Goal: Task Accomplishment & Management: Manage account settings

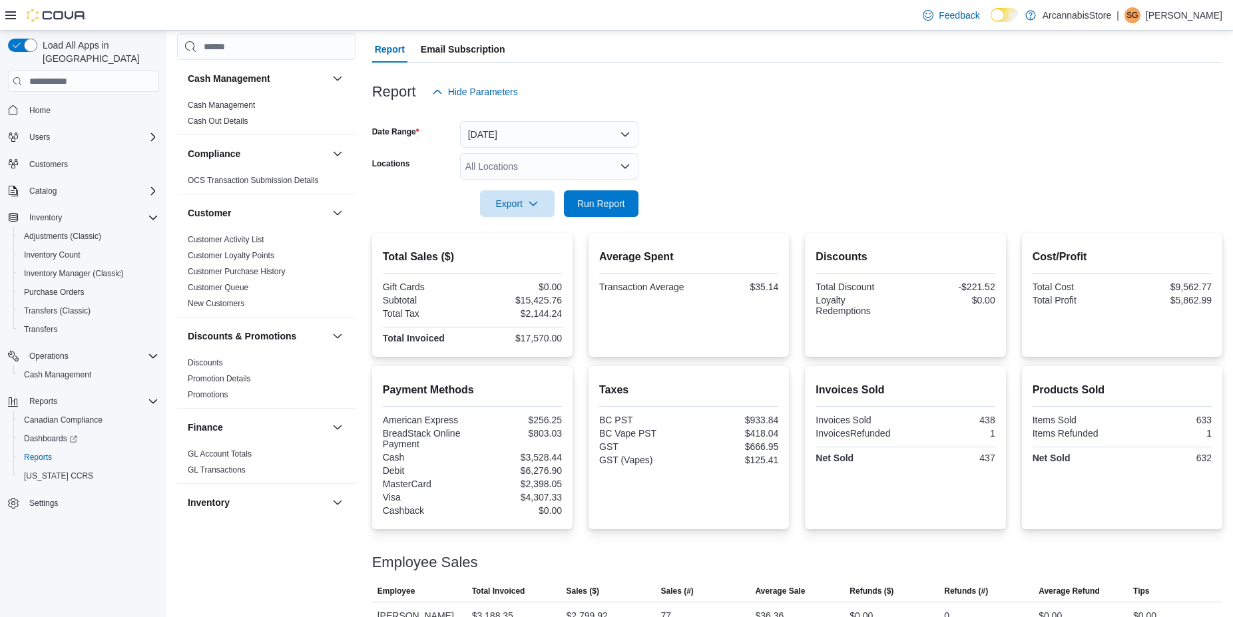
scroll to position [116, 0]
click at [616, 200] on span "Run Report" at bounding box center [601, 202] width 48 height 13
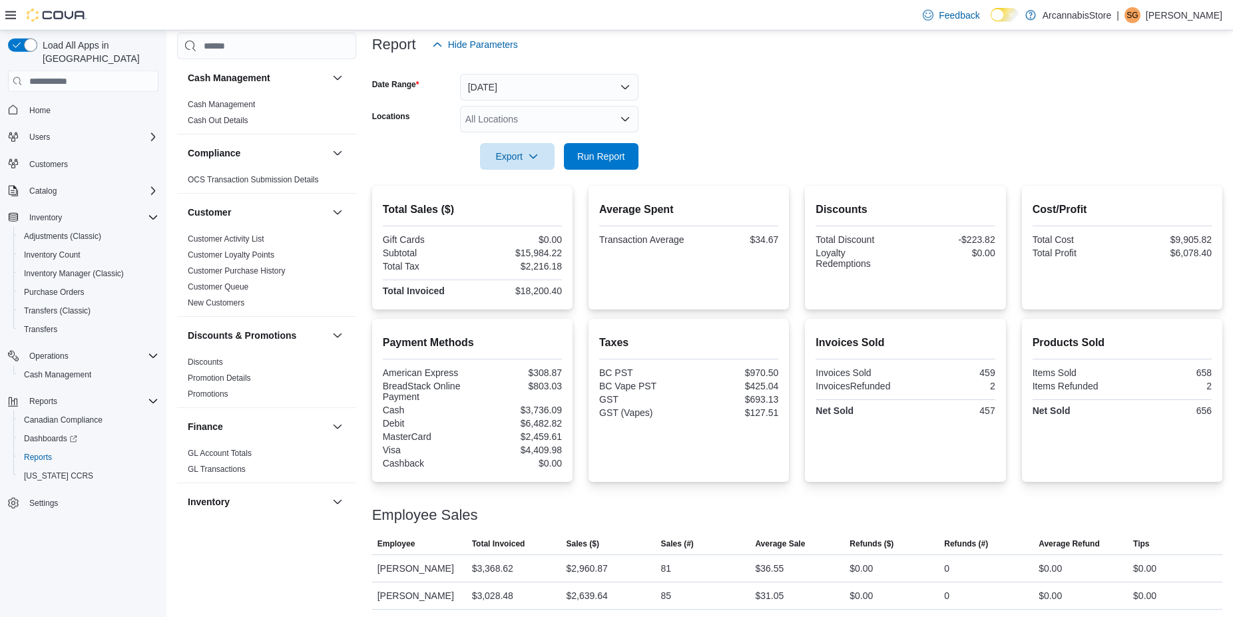
scroll to position [158, 0]
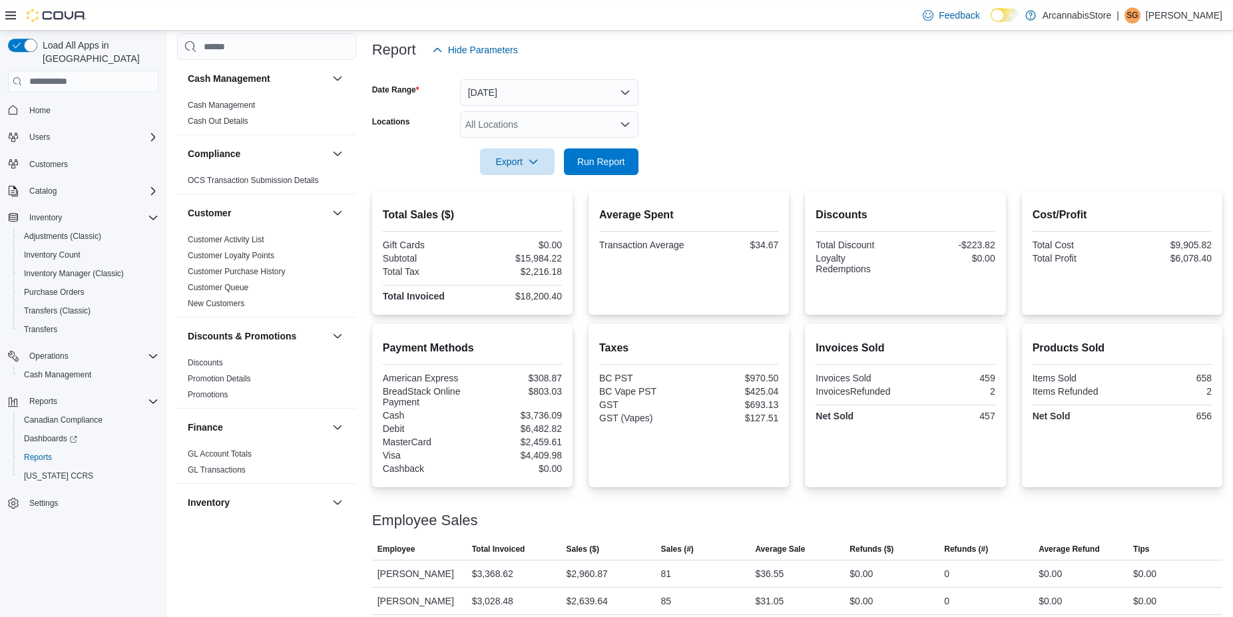
click at [600, 109] on form "Date Range Today Locations All Locations Export Run Report" at bounding box center [797, 119] width 850 height 112
click at [599, 122] on div "All Locations" at bounding box center [549, 124] width 178 height 27
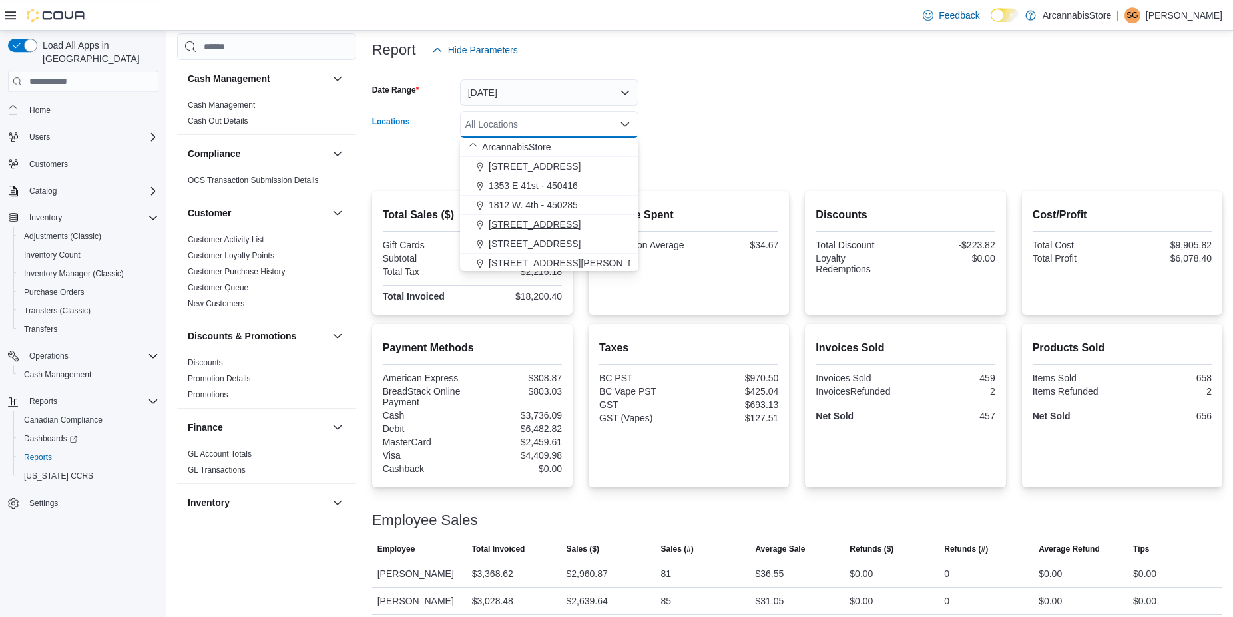
click at [565, 222] on span "225 SE Marine Dr - 450229" at bounding box center [535, 224] width 92 height 13
click at [766, 117] on form "Date Range Today Locations 225 SE Marine Dr - 450229 Combo box. Selected. 225 S…" at bounding box center [797, 119] width 850 height 112
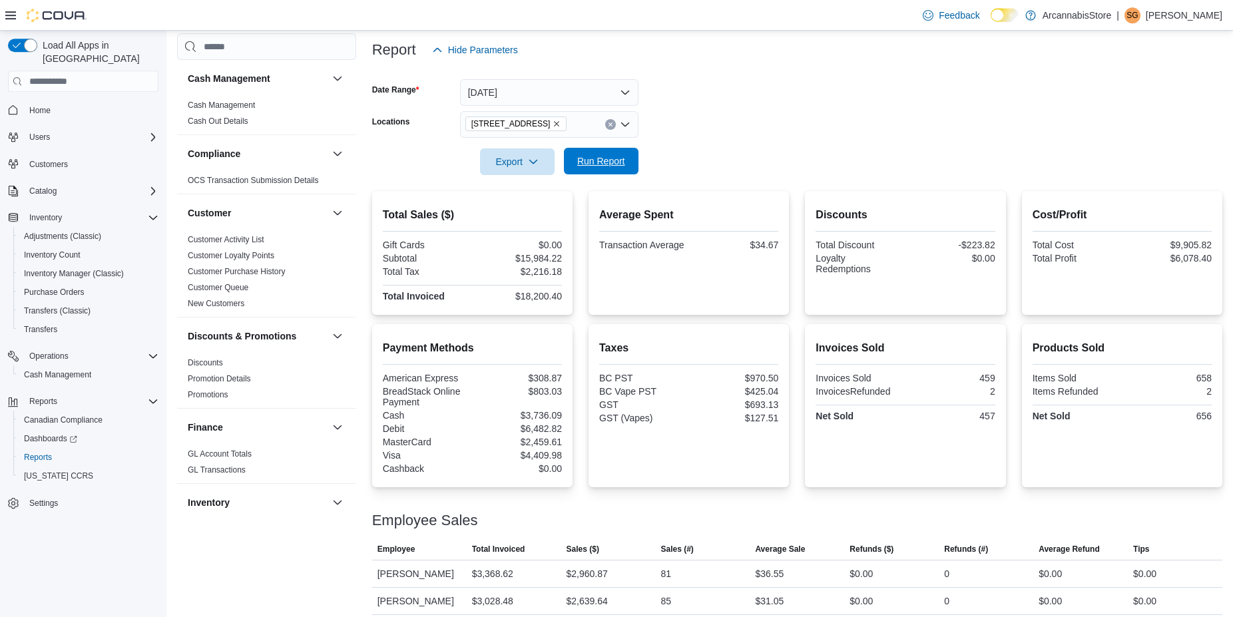
click at [598, 167] on span "Run Report" at bounding box center [601, 160] width 48 height 13
click at [561, 126] on icon "Remove 225 SE Marine Dr - 450229 from selection in this group" at bounding box center [557, 124] width 8 height 8
click at [868, 125] on form "Date Range Today Locations All Locations Export Run Report" at bounding box center [797, 119] width 850 height 112
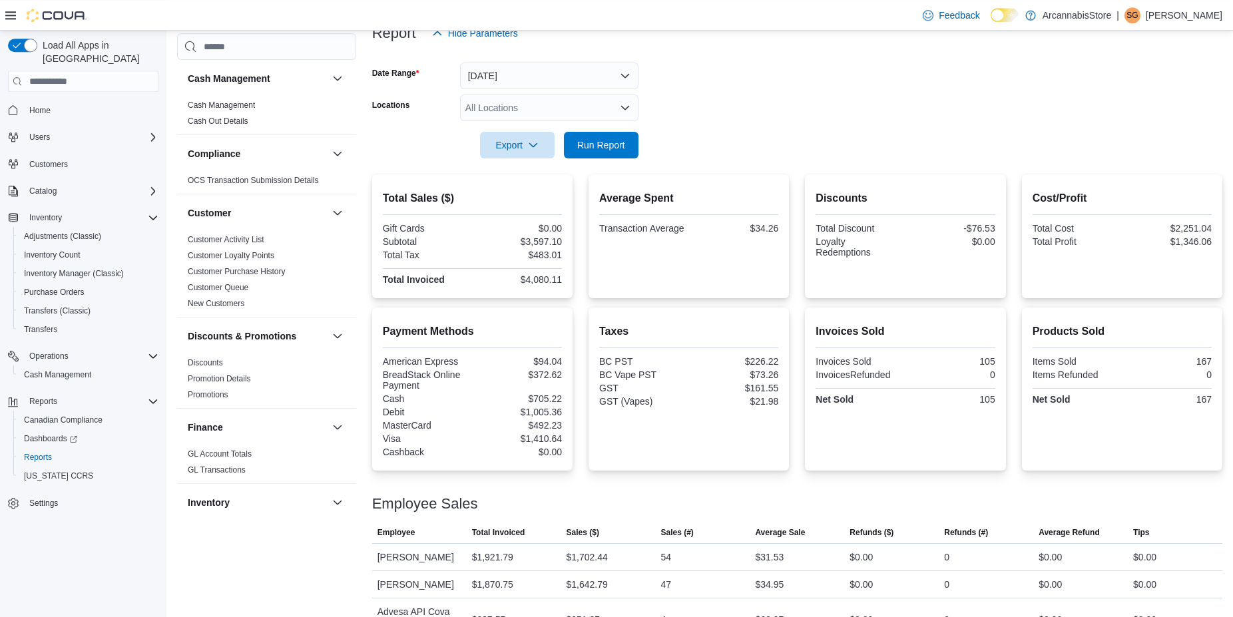
scroll to position [143, 0]
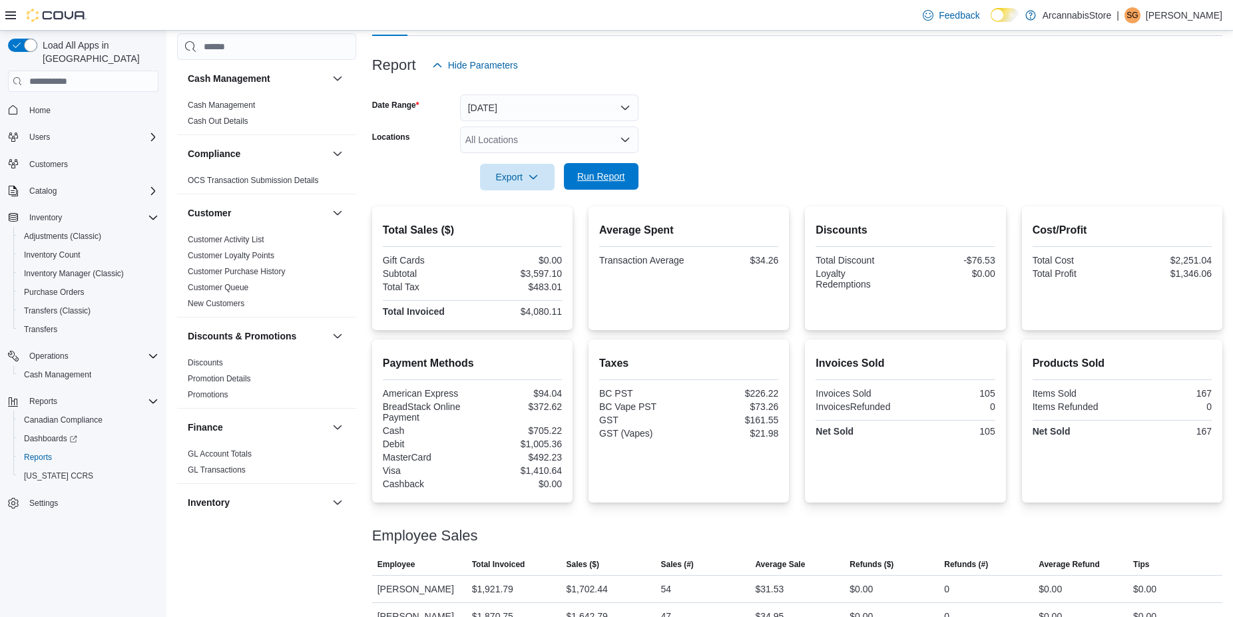
click at [622, 180] on span "Run Report" at bounding box center [601, 176] width 48 height 13
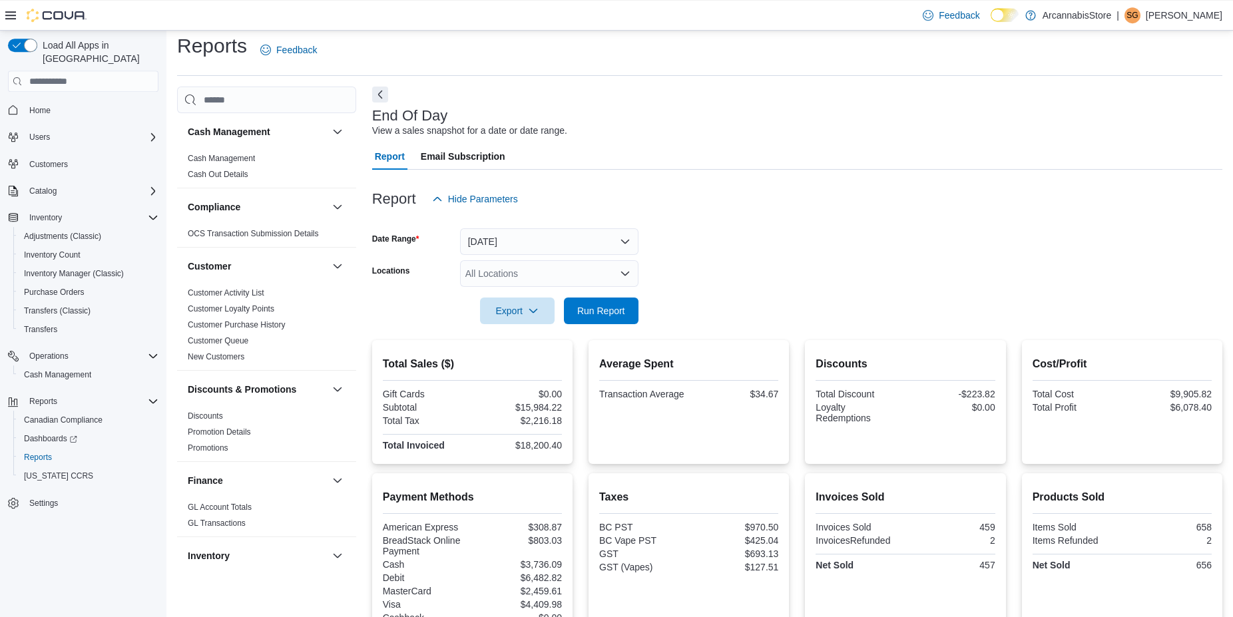
scroll to position [7, 0]
click at [552, 292] on div at bounding box center [797, 294] width 850 height 11
click at [555, 283] on div "All Locations" at bounding box center [549, 275] width 178 height 27
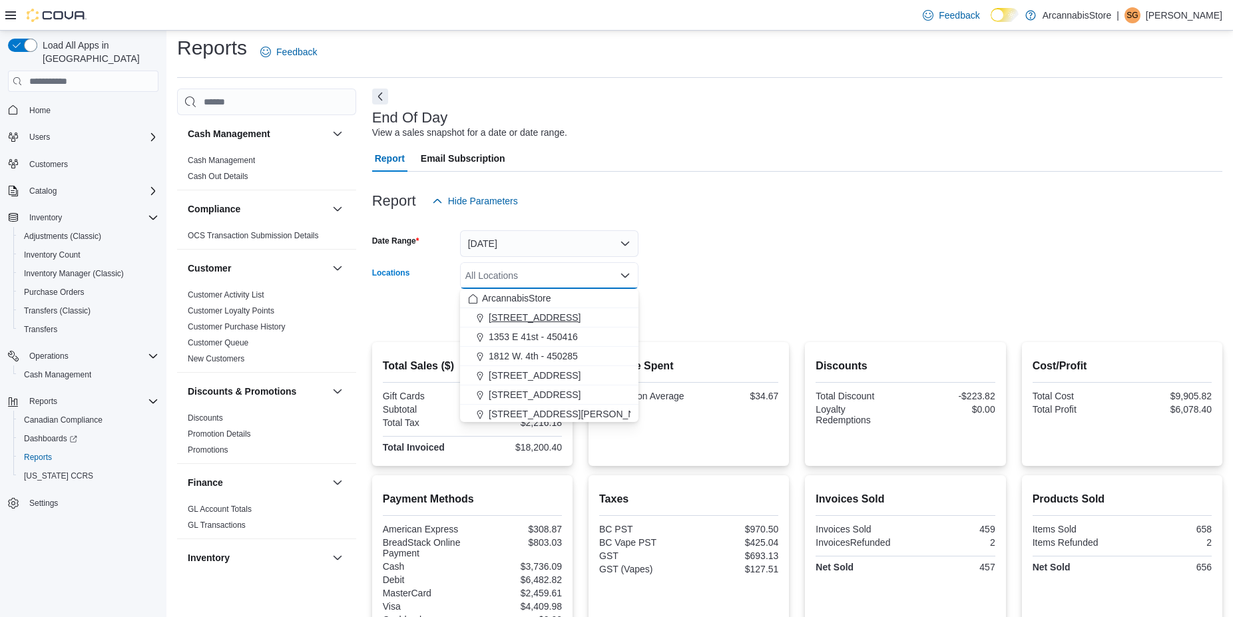
click at [547, 321] on span "1290 E. 12th Ave - 450225" at bounding box center [535, 317] width 92 height 13
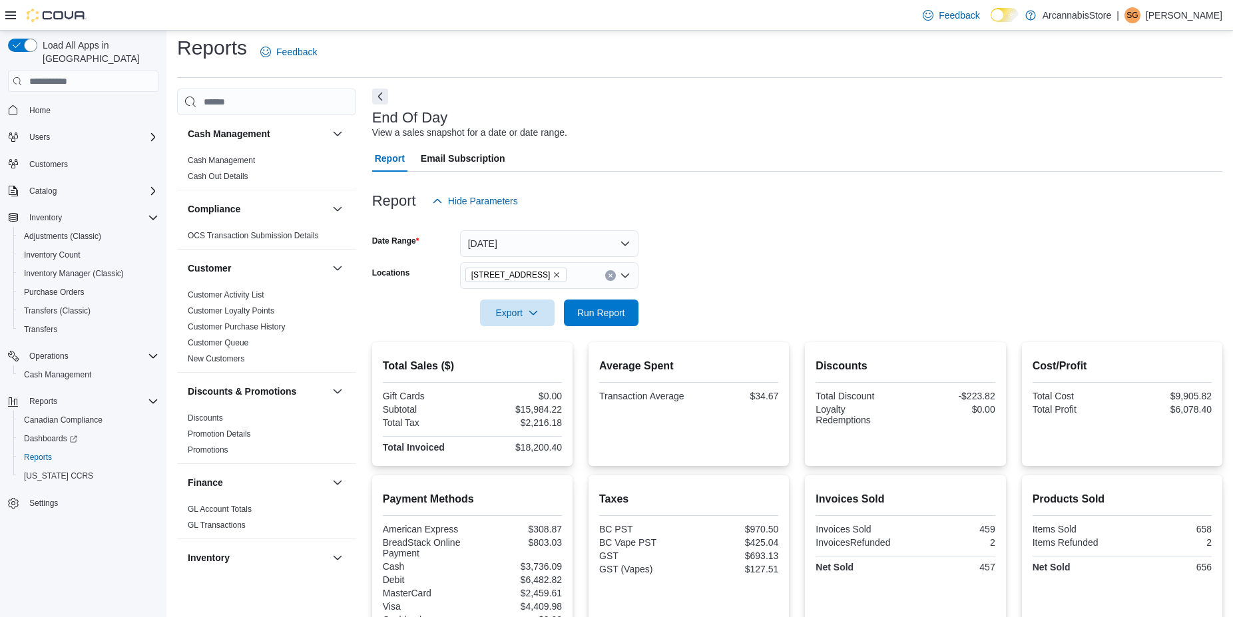
click at [701, 262] on form "Date Range Today Locations 1290 E. 12th Ave - 450225 Export Run Report" at bounding box center [797, 270] width 850 height 112
click at [613, 316] on span "Run Report" at bounding box center [601, 312] width 48 height 13
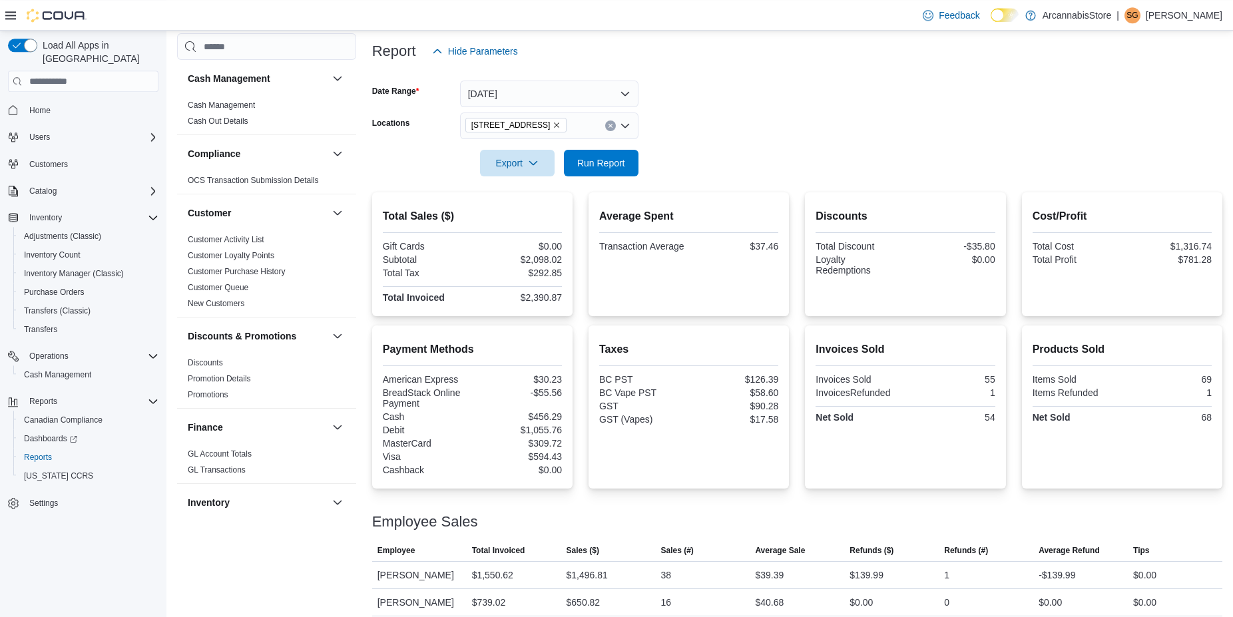
click at [561, 129] on icon "Remove 1290 E. 12th Ave - 450225 from selection in this group" at bounding box center [557, 125] width 8 height 8
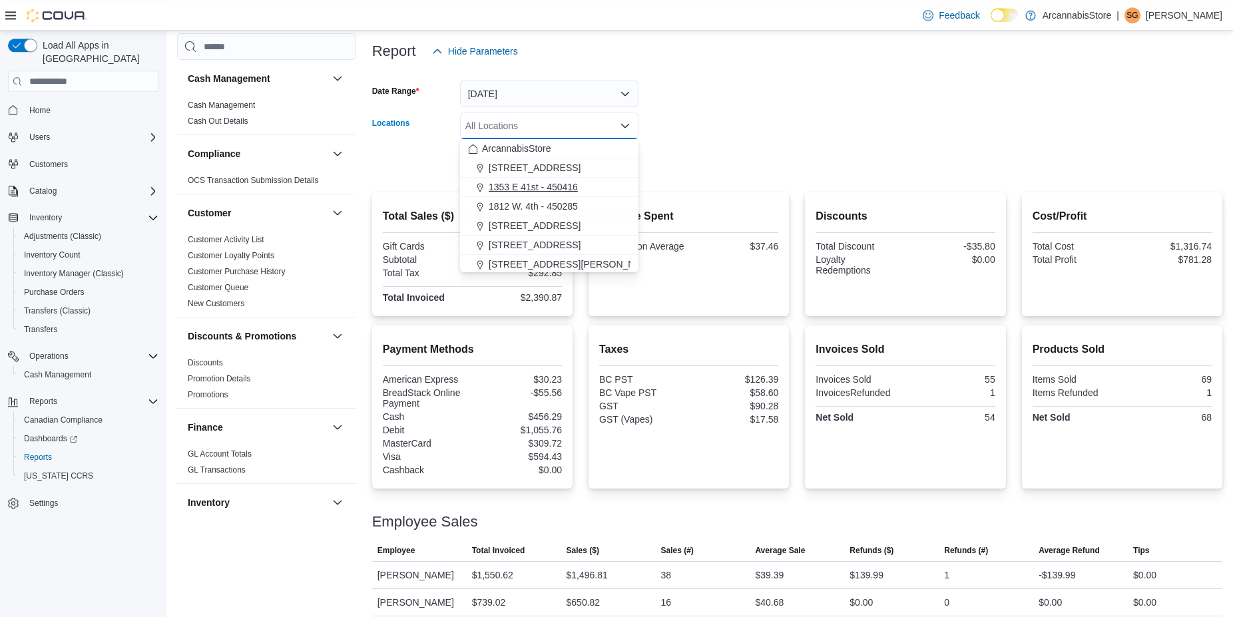
click at [556, 182] on span "1353 E 41st - 450416" at bounding box center [533, 186] width 89 height 13
click at [767, 141] on div at bounding box center [797, 144] width 850 height 11
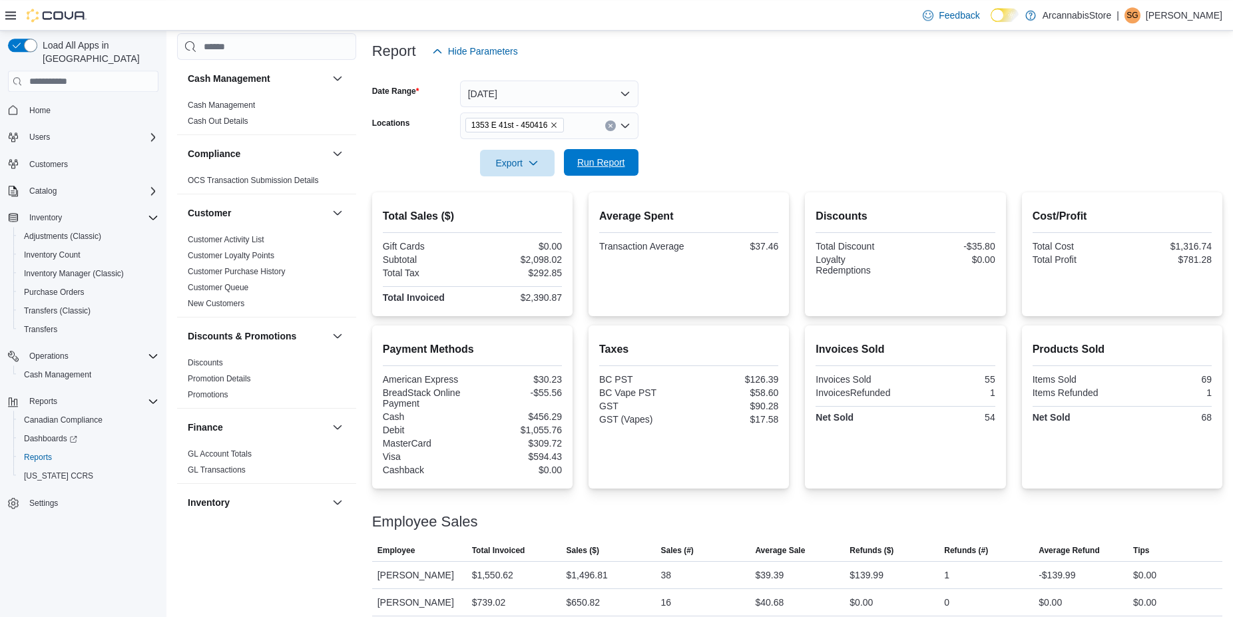
click at [599, 170] on span "Run Report" at bounding box center [601, 162] width 59 height 27
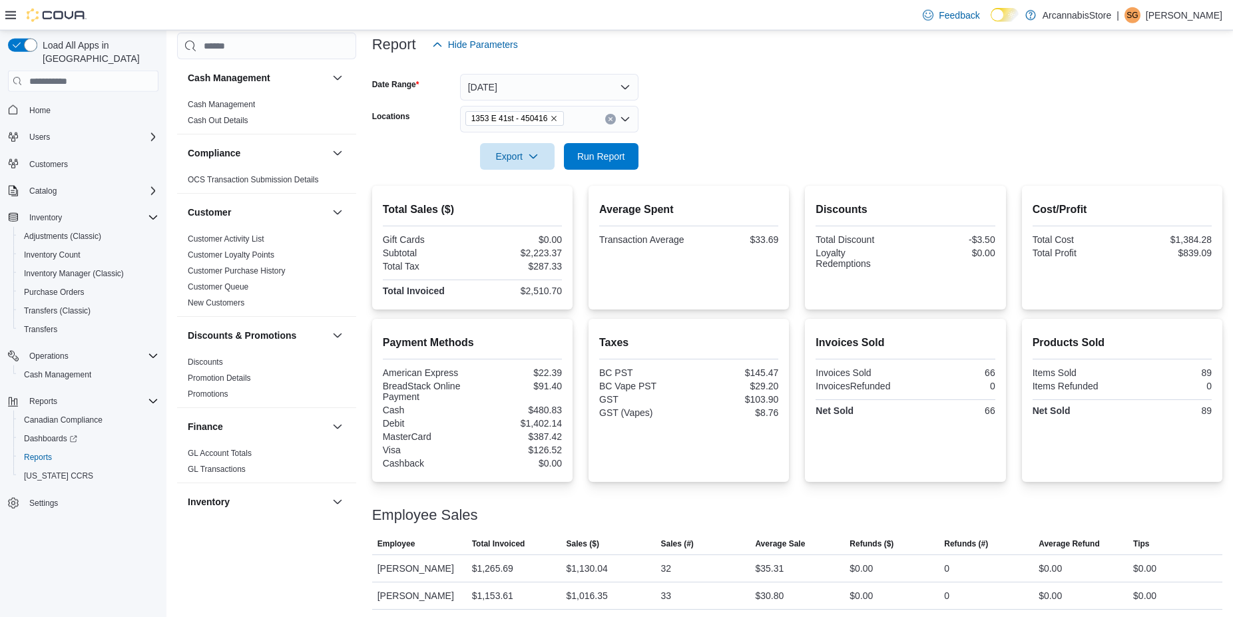
scroll to position [210, 0]
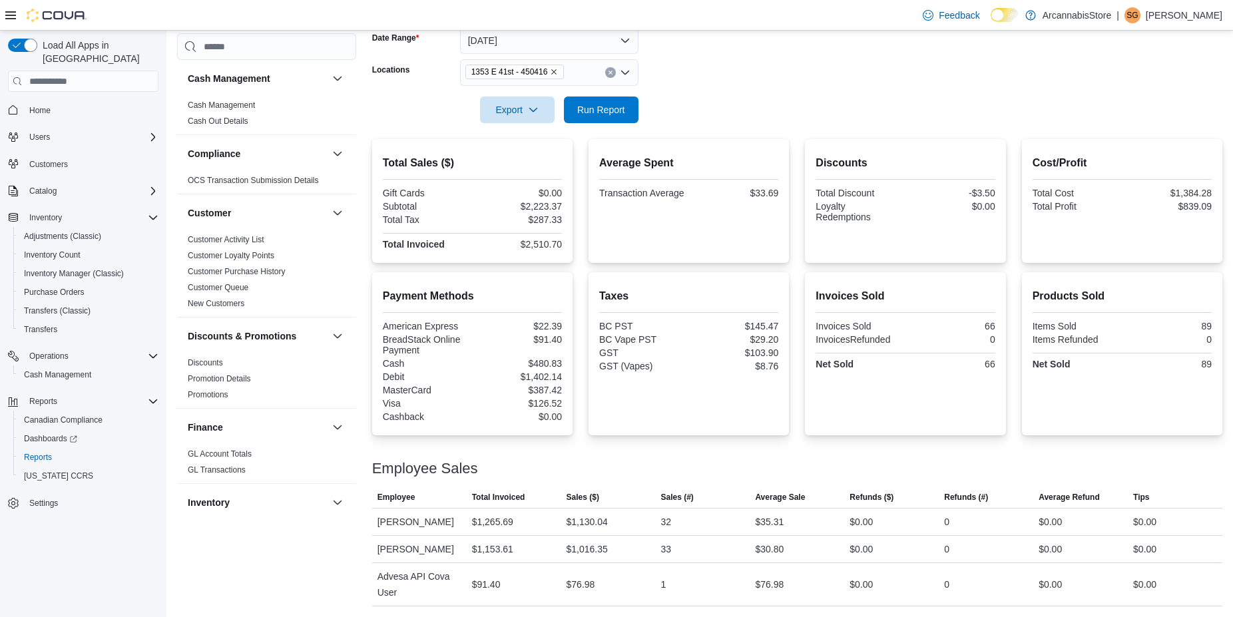
click at [557, 69] on span "1353 E 41st - 450416" at bounding box center [514, 72] width 99 height 15
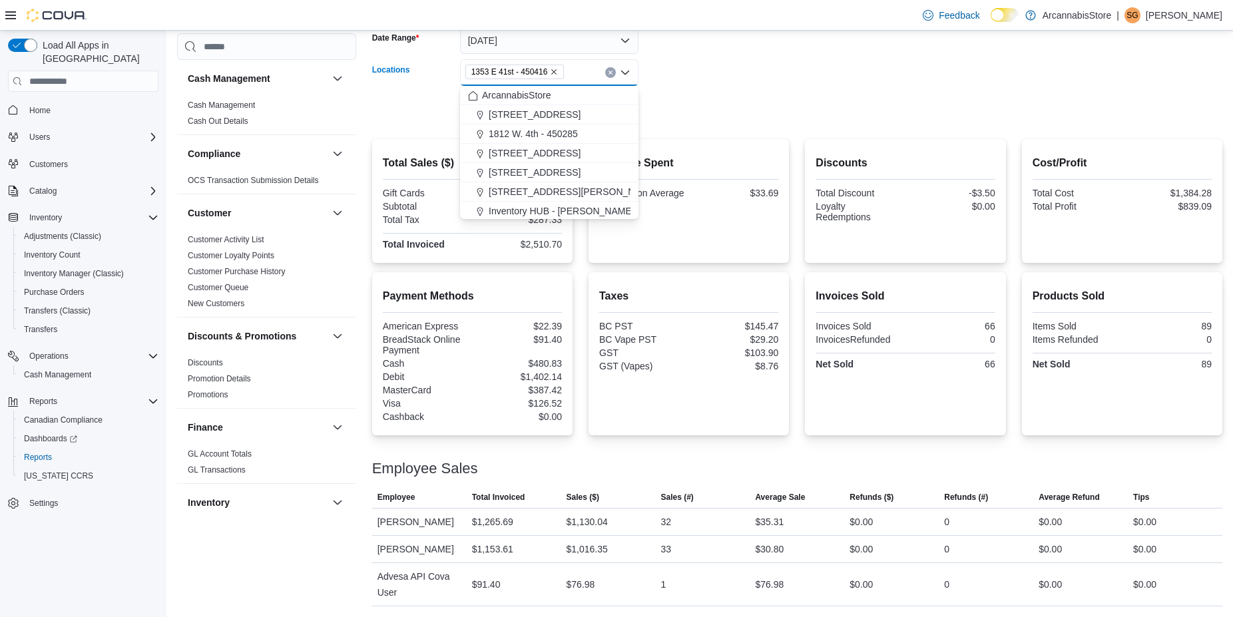
click at [553, 68] on icon "Remove 1353 E 41st - 450416 from selection in this group" at bounding box center [554, 72] width 8 height 8
click at [531, 152] on span "1812 W. 4th - 450285" at bounding box center [533, 152] width 89 height 13
click at [780, 37] on form "Date Range Today Locations 1812 W. 4th - 450285 Combo box. Selected. 1812 W. 4t…" at bounding box center [797, 67] width 850 height 112
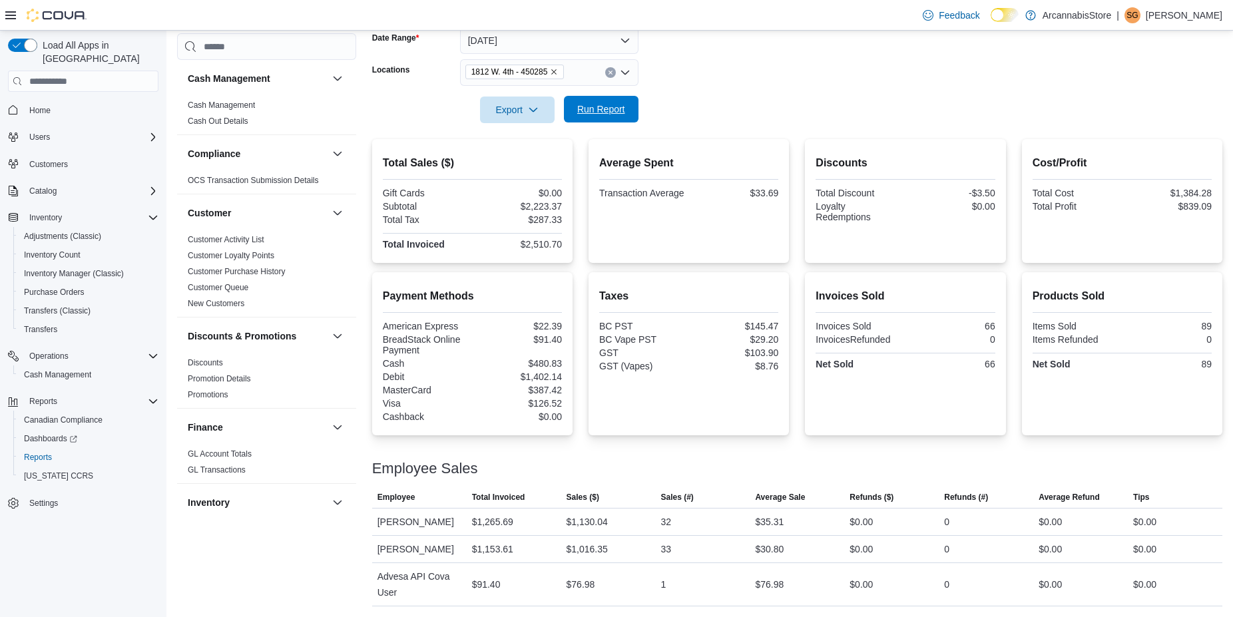
click at [609, 107] on span "Run Report" at bounding box center [601, 109] width 48 height 13
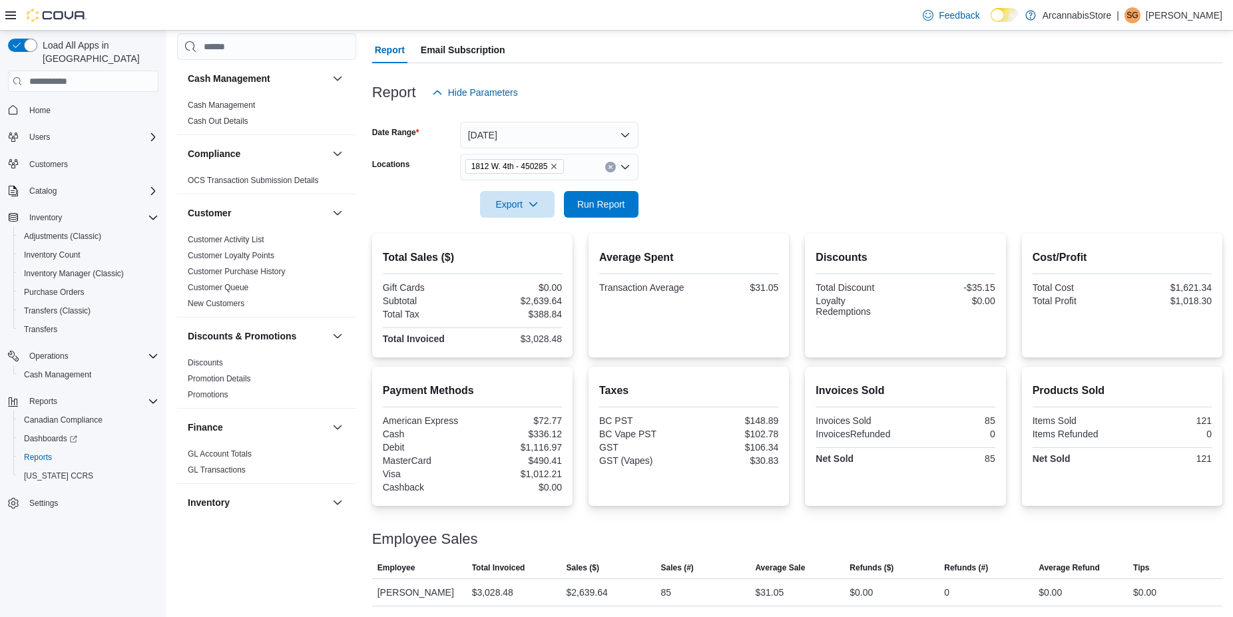
scroll to position [108, 0]
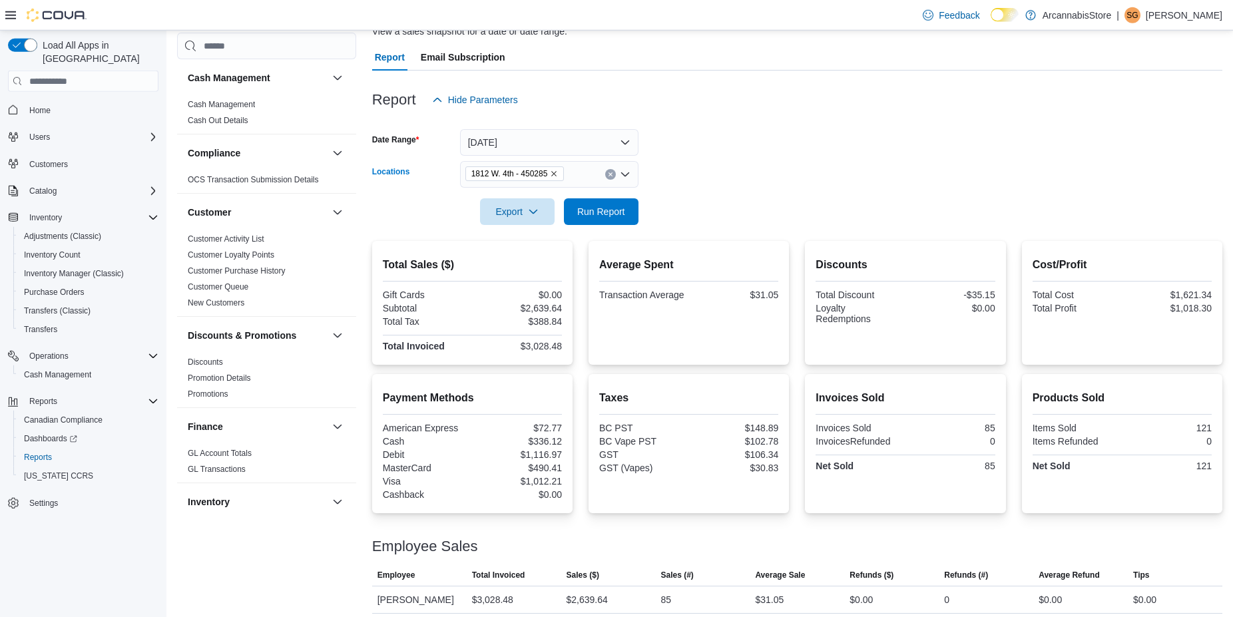
click at [551, 174] on icon "Remove 1812 W. 4th - 450285 from selection in this group" at bounding box center [554, 174] width 8 height 8
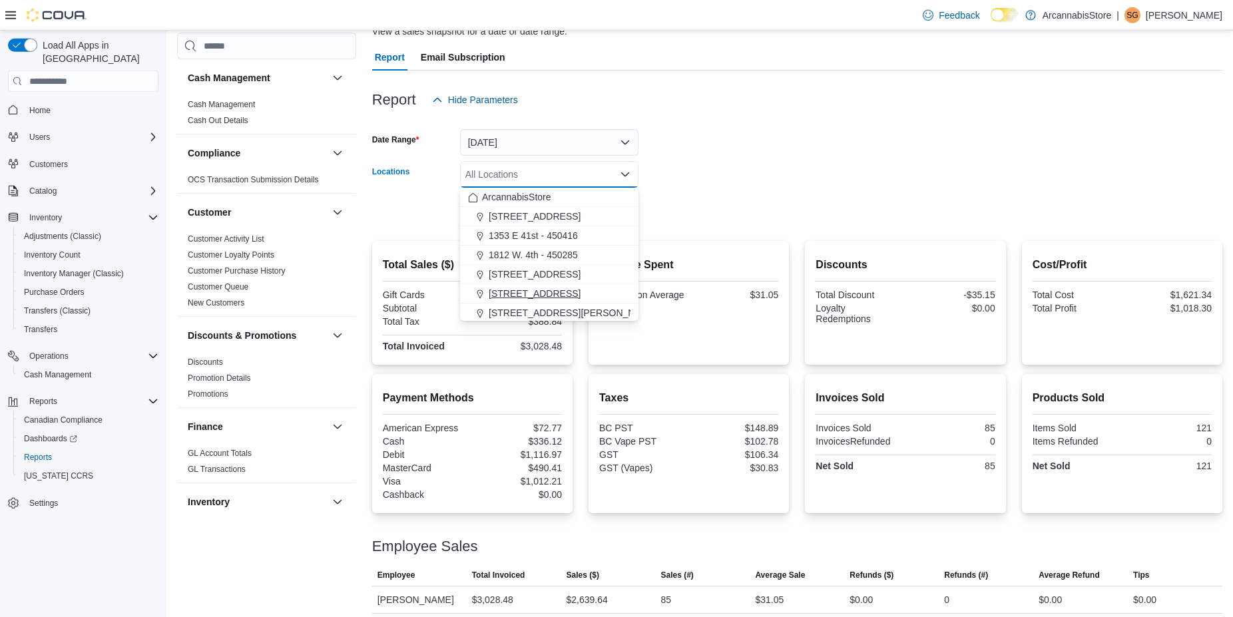
click at [534, 288] on span "2267 Kingsway - 450548" at bounding box center [535, 293] width 92 height 13
click at [829, 198] on div at bounding box center [797, 193] width 850 height 11
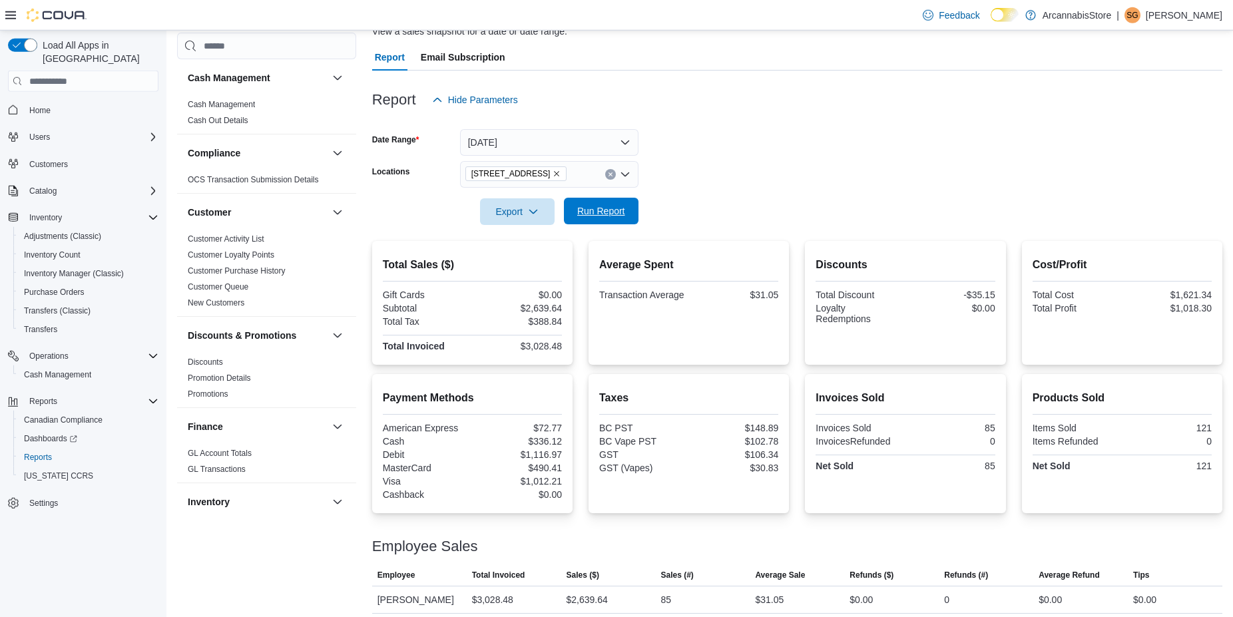
click at [613, 218] on span "Run Report" at bounding box center [601, 210] width 48 height 13
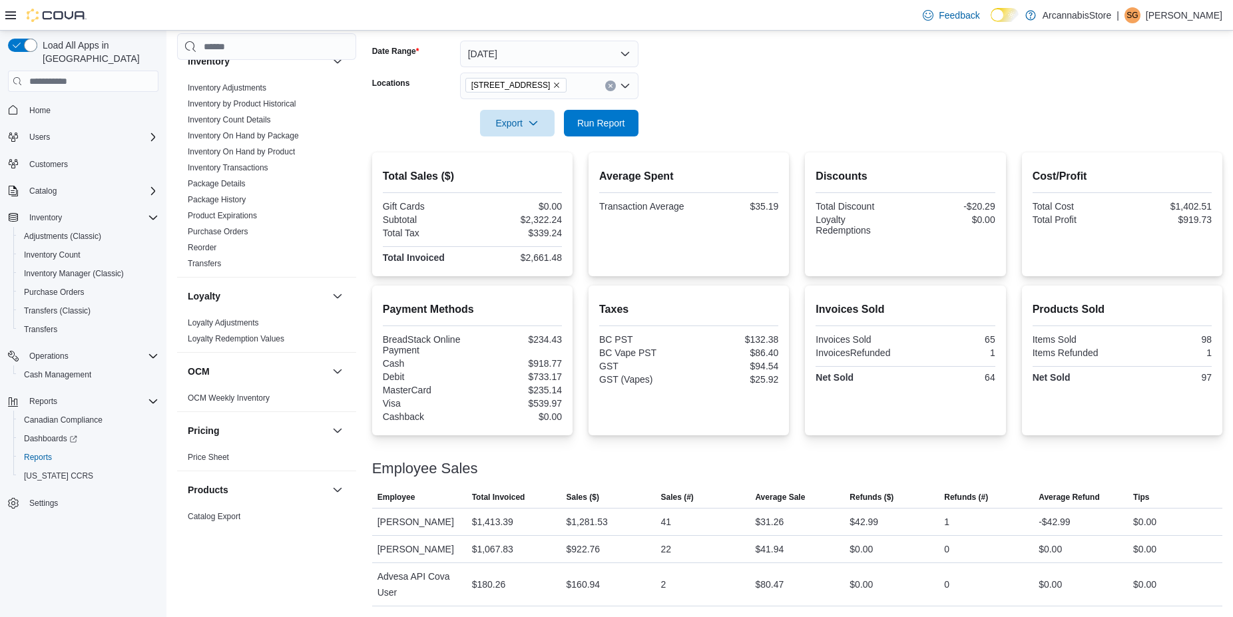
scroll to position [821, 0]
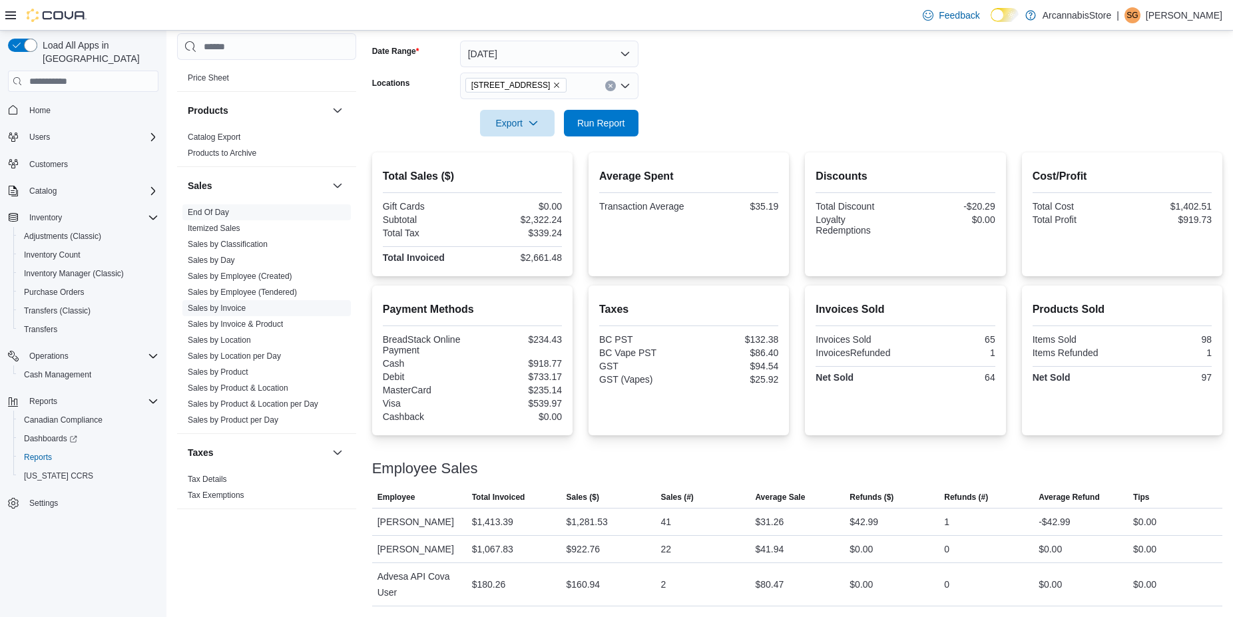
click at [228, 303] on span "Sales by Invoice" at bounding box center [217, 308] width 58 height 11
click at [224, 309] on link "Sales by Invoice" at bounding box center [217, 308] width 58 height 9
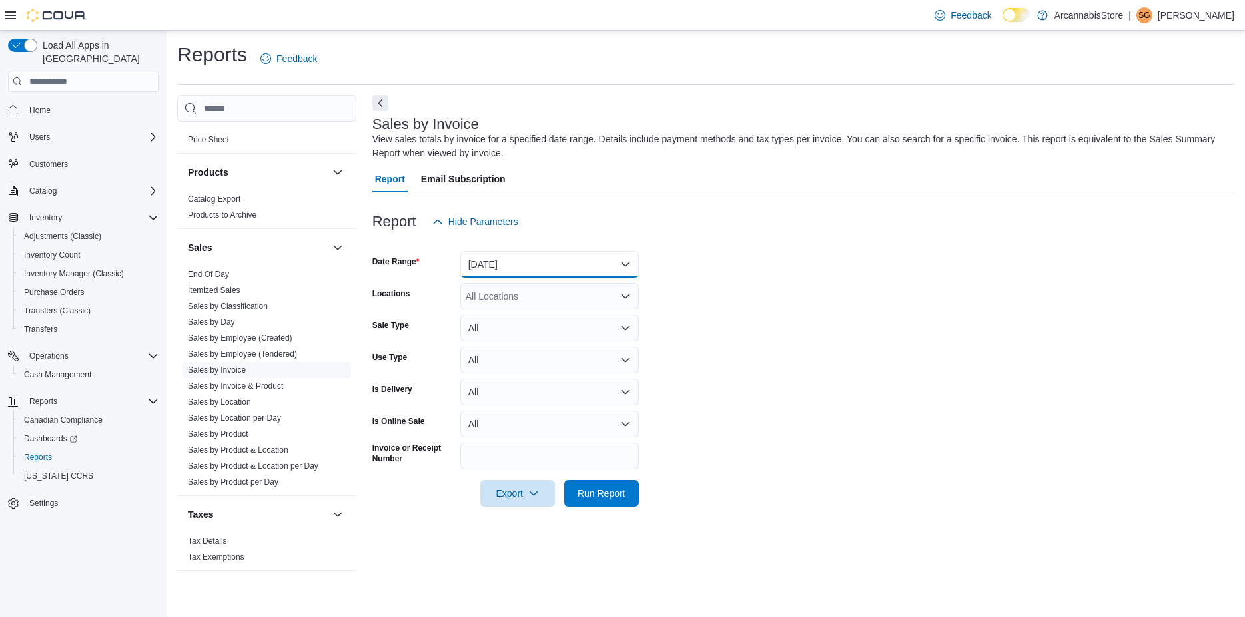
click at [505, 269] on button "Yesterday" at bounding box center [549, 264] width 178 height 27
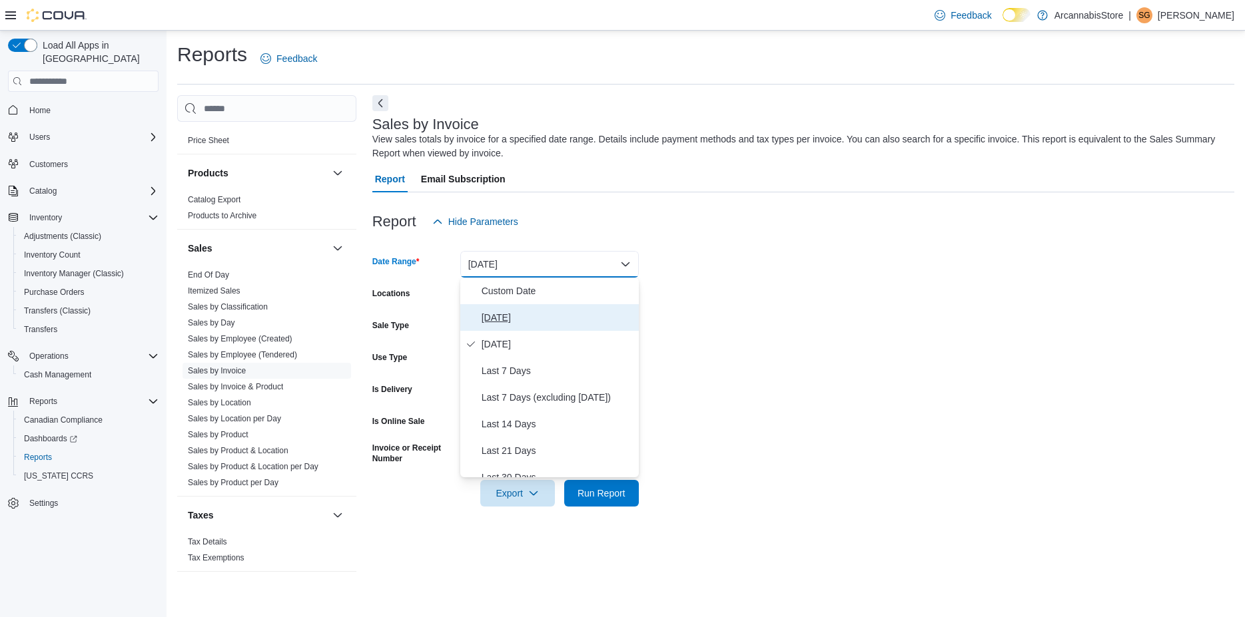
click at [507, 326] on span "Today" at bounding box center [557, 318] width 152 height 16
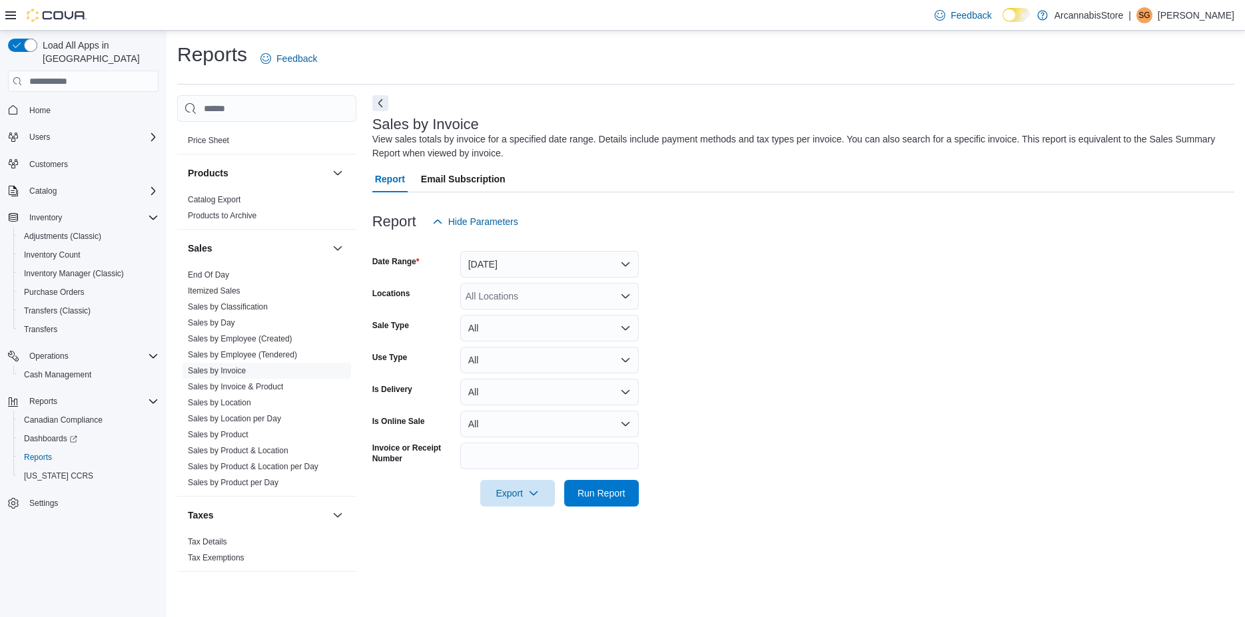
click at [549, 292] on div "All Locations" at bounding box center [549, 296] width 178 height 27
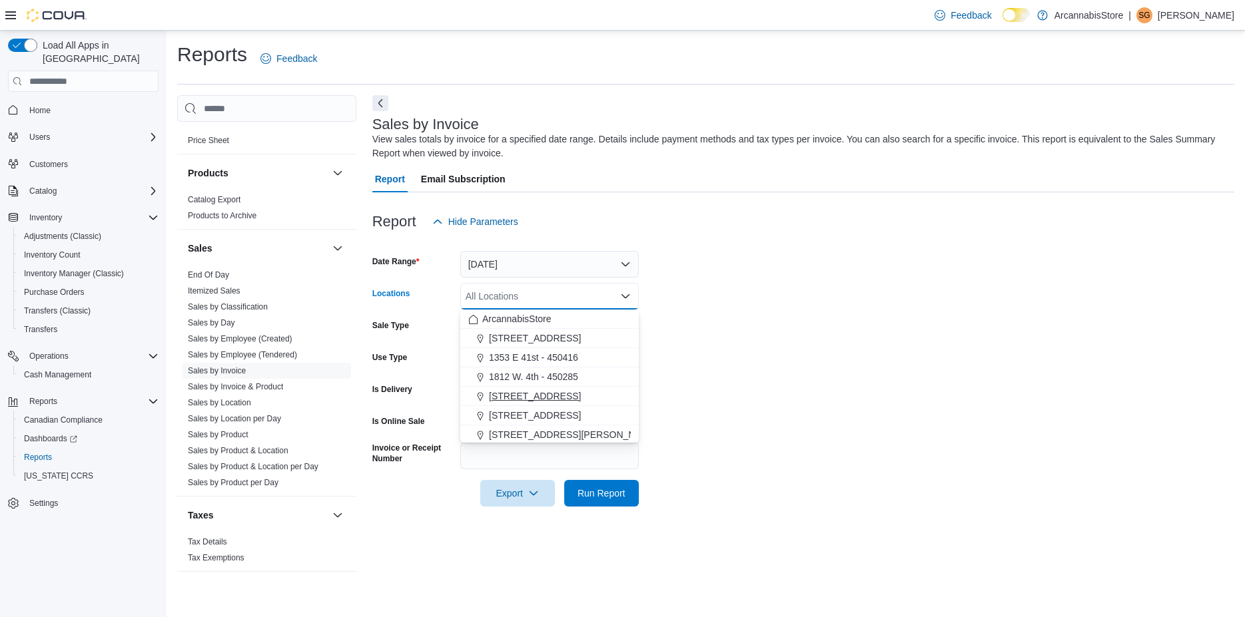
click at [528, 396] on span "225 SE Marine Dr - 450229" at bounding box center [535, 396] width 92 height 13
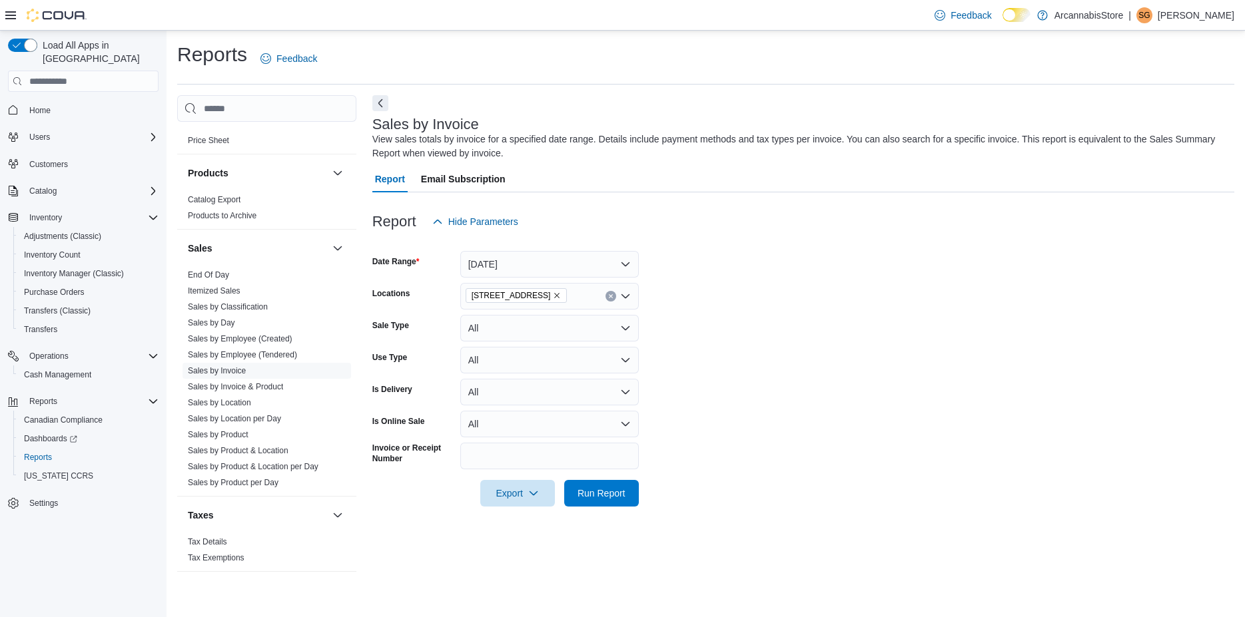
click at [750, 361] on form "Date Range Today Locations 225 SE Marine Dr - 450229 Sale Type All Use Type All…" at bounding box center [803, 371] width 862 height 272
click at [595, 492] on span "Run Report" at bounding box center [601, 492] width 48 height 13
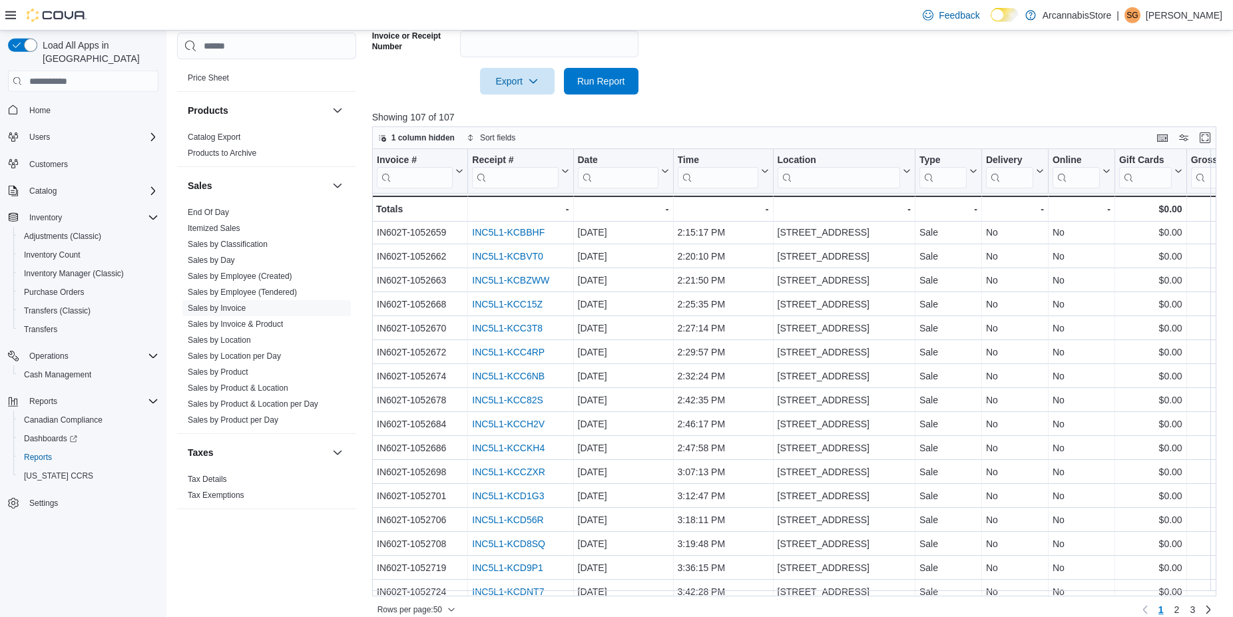
scroll to position [426, 0]
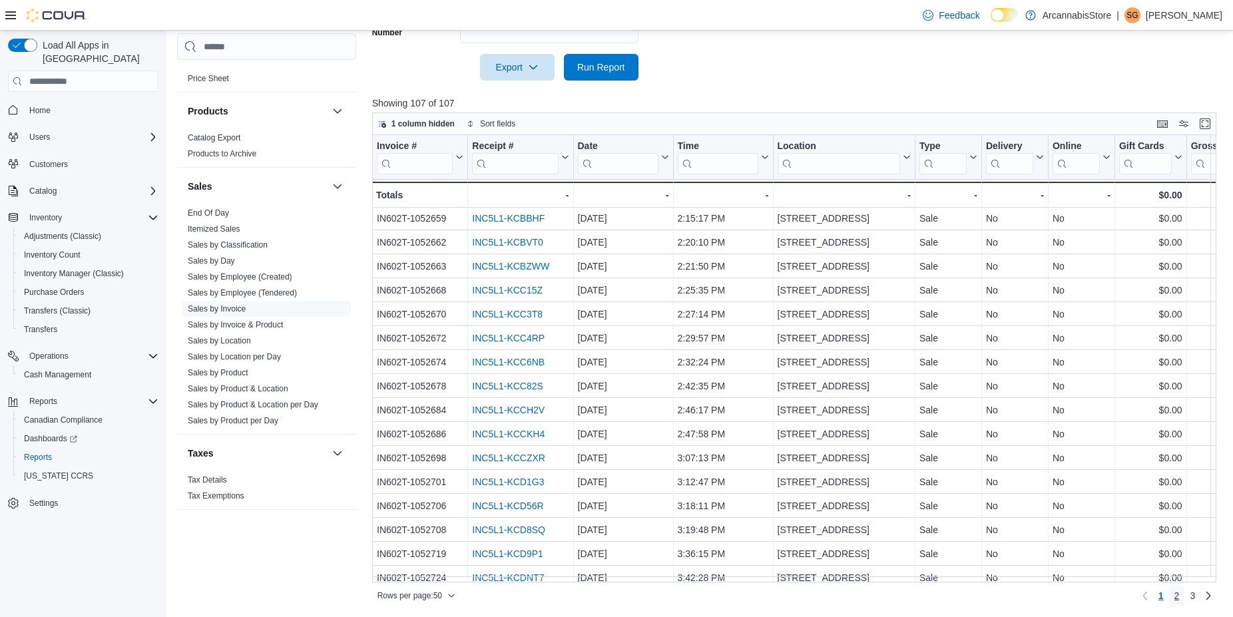
click at [1182, 597] on link "2" at bounding box center [1177, 595] width 16 height 21
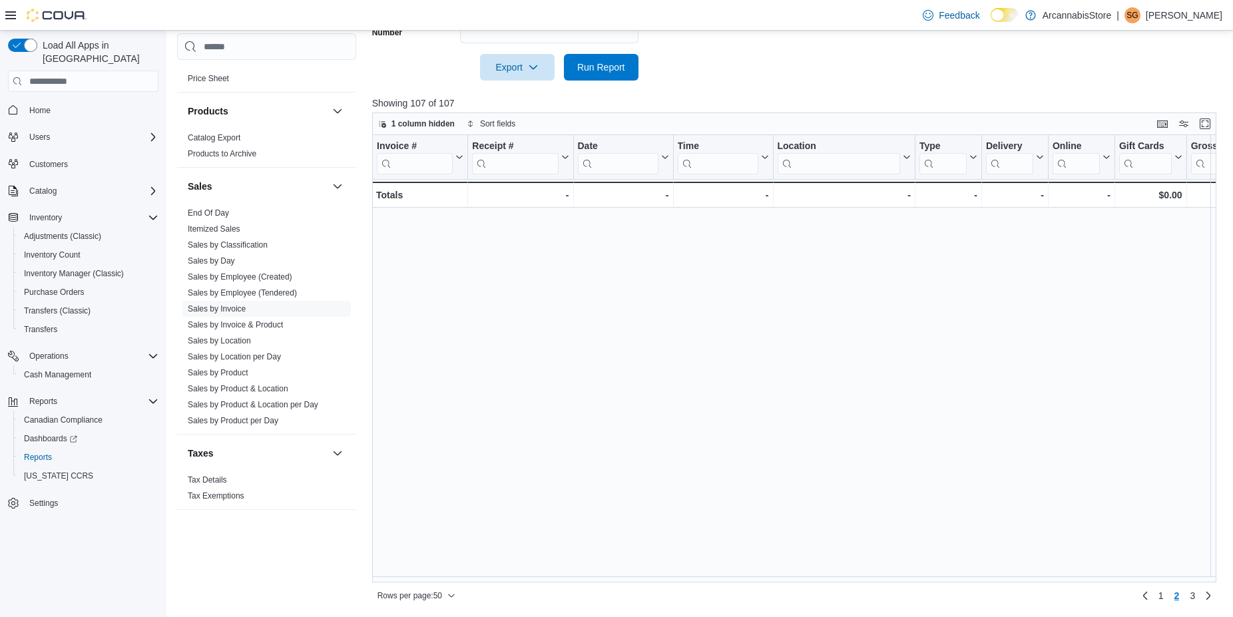
scroll to position [0, 0]
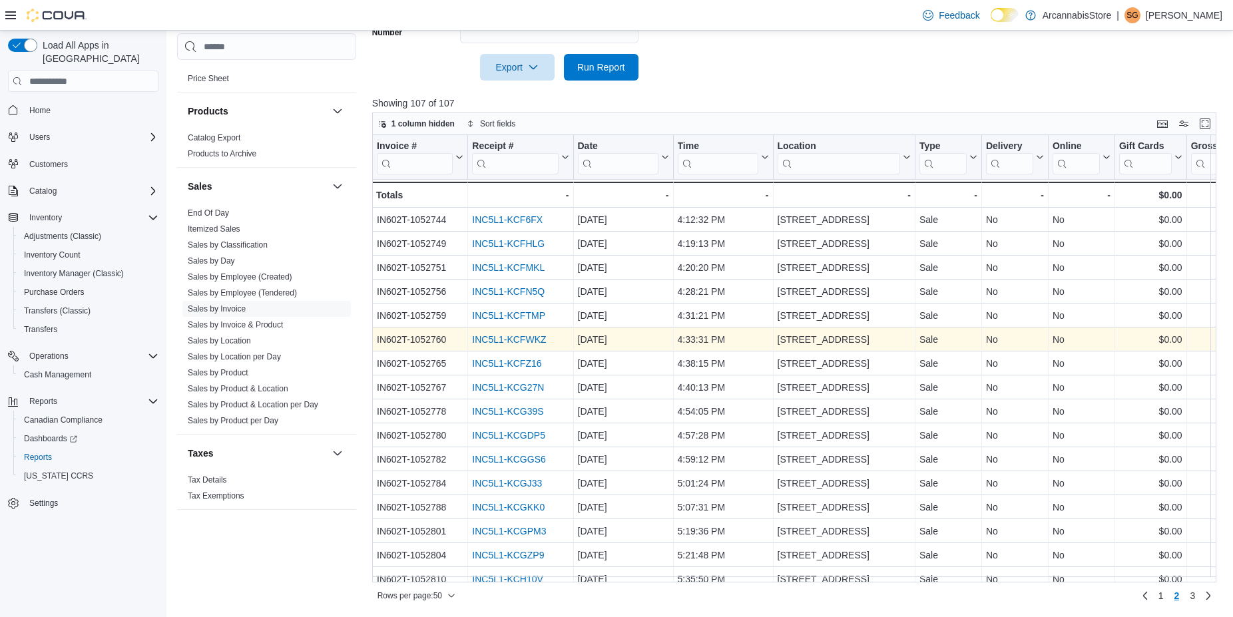
click at [531, 341] on link "INC5L1-KCFWKZ" at bounding box center [509, 340] width 74 height 11
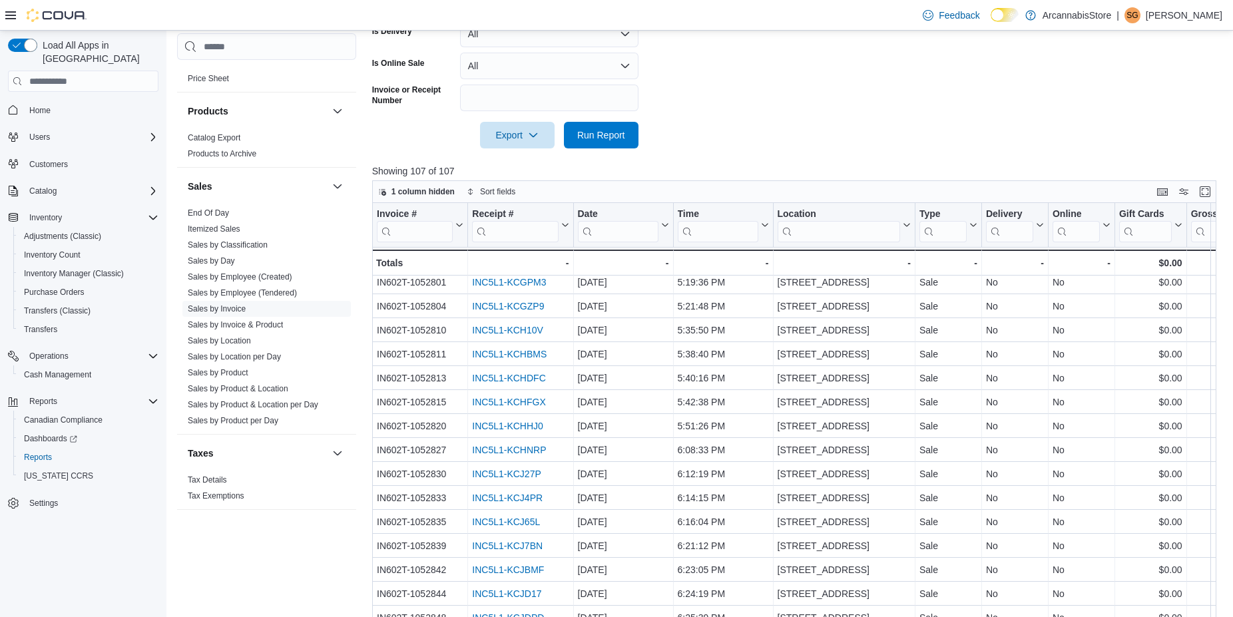
scroll to position [246, 0]
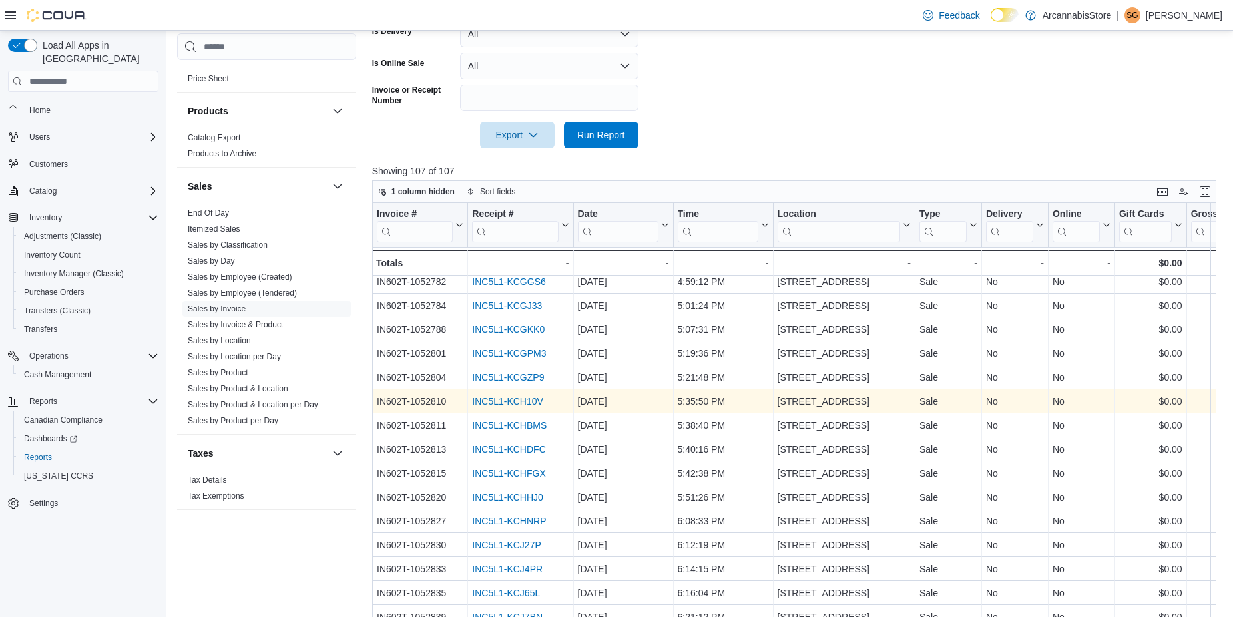
click at [507, 400] on link "INC5L1-KCH10V" at bounding box center [507, 402] width 71 height 11
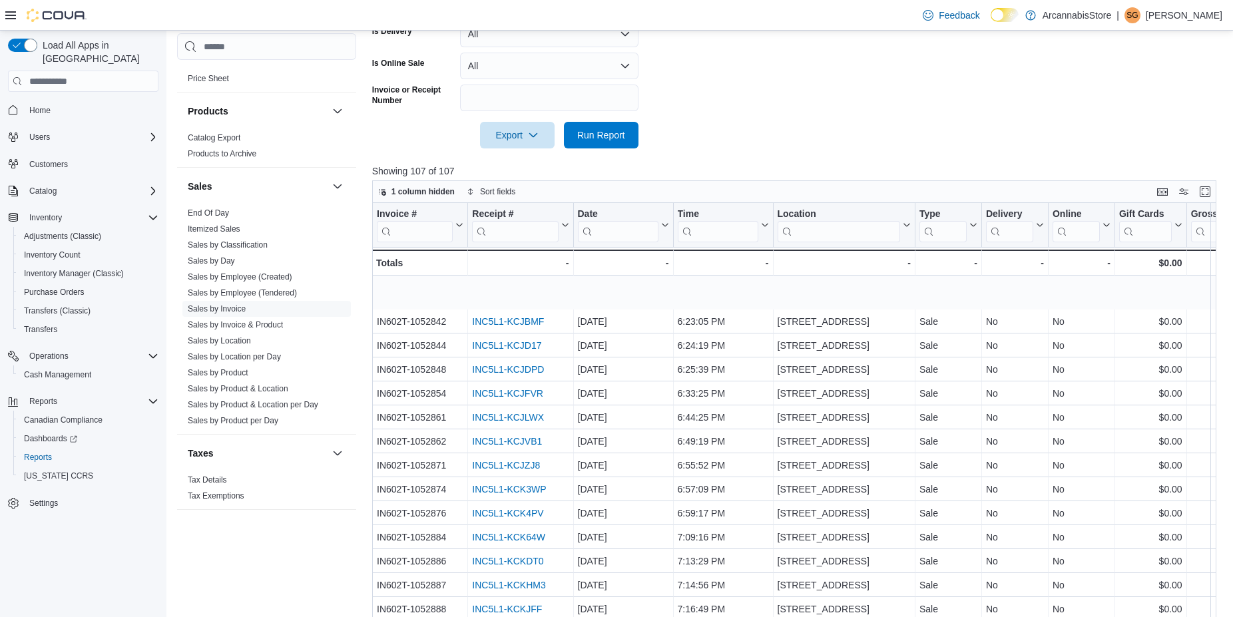
scroll to position [693, 0]
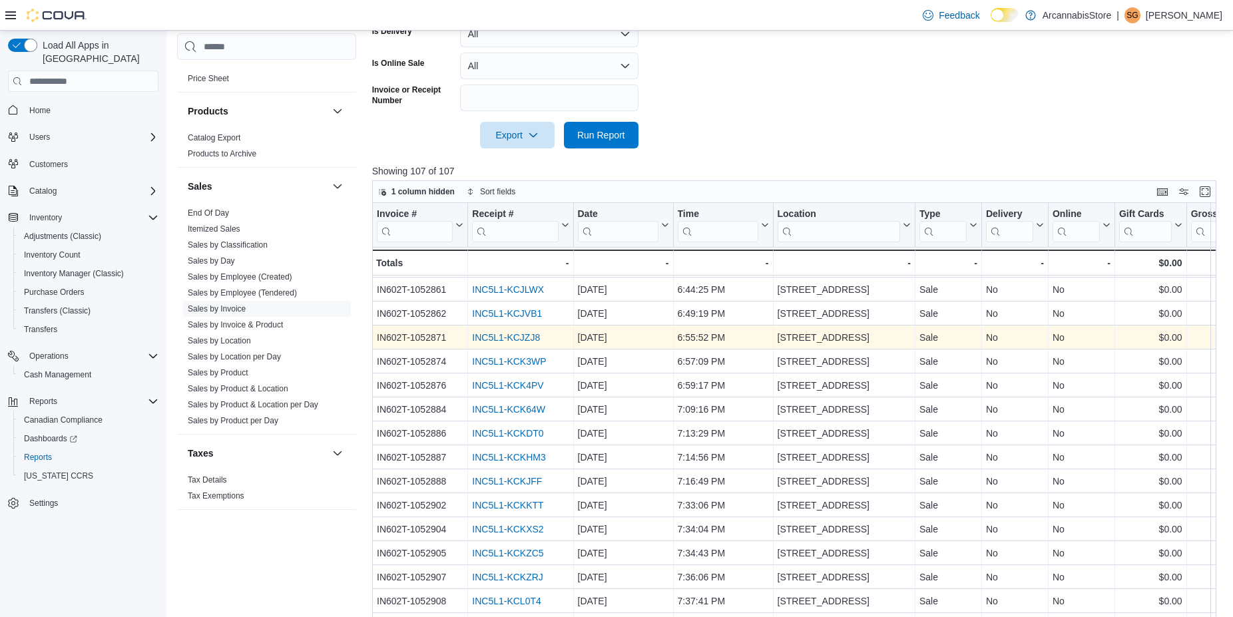
click at [525, 336] on link "INC5L1-KCJZJ8" at bounding box center [506, 338] width 68 height 11
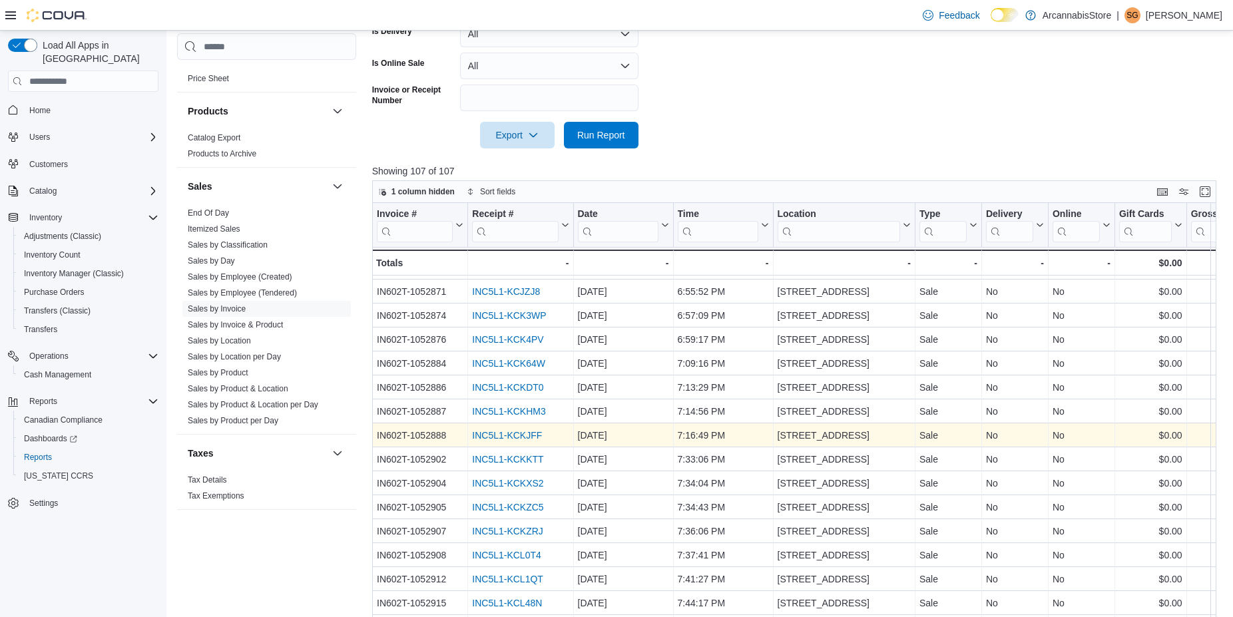
scroll to position [732, 0]
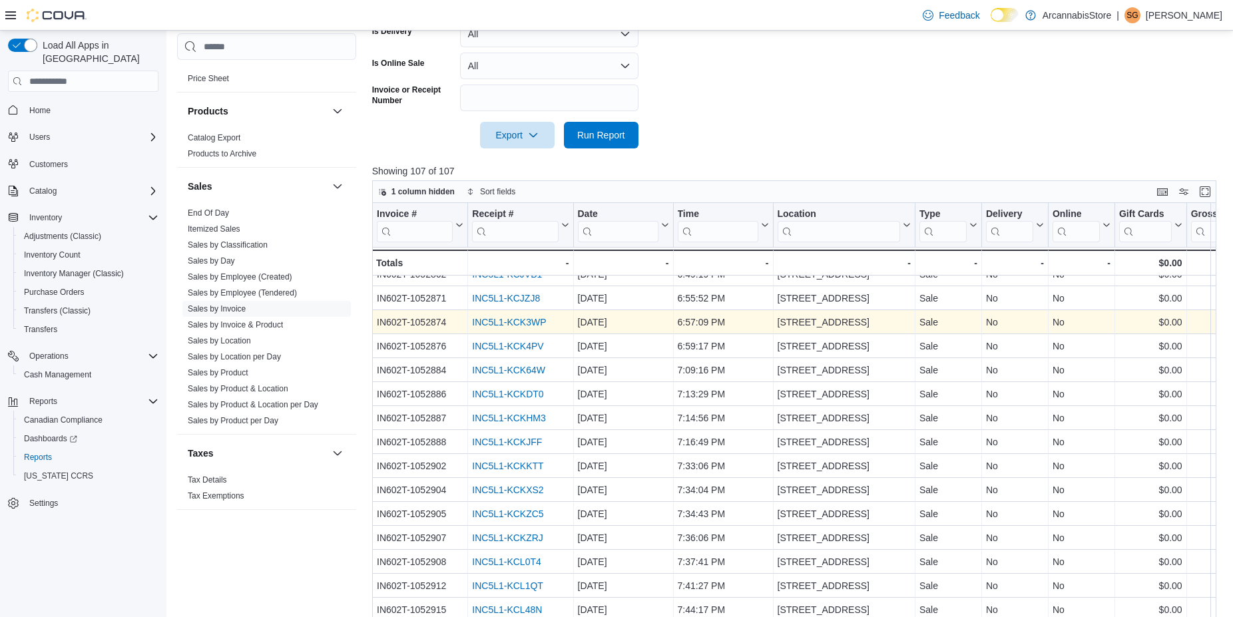
click at [531, 318] on link "INC5L1-KCK3WP" at bounding box center [509, 323] width 74 height 11
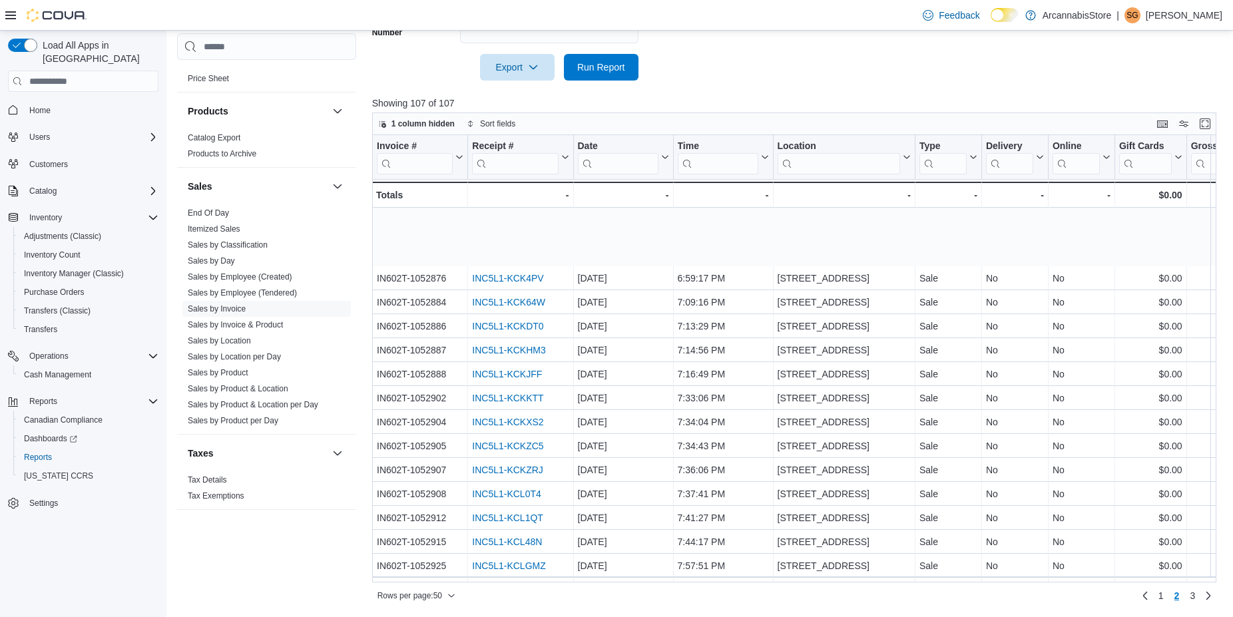
scroll to position [829, 0]
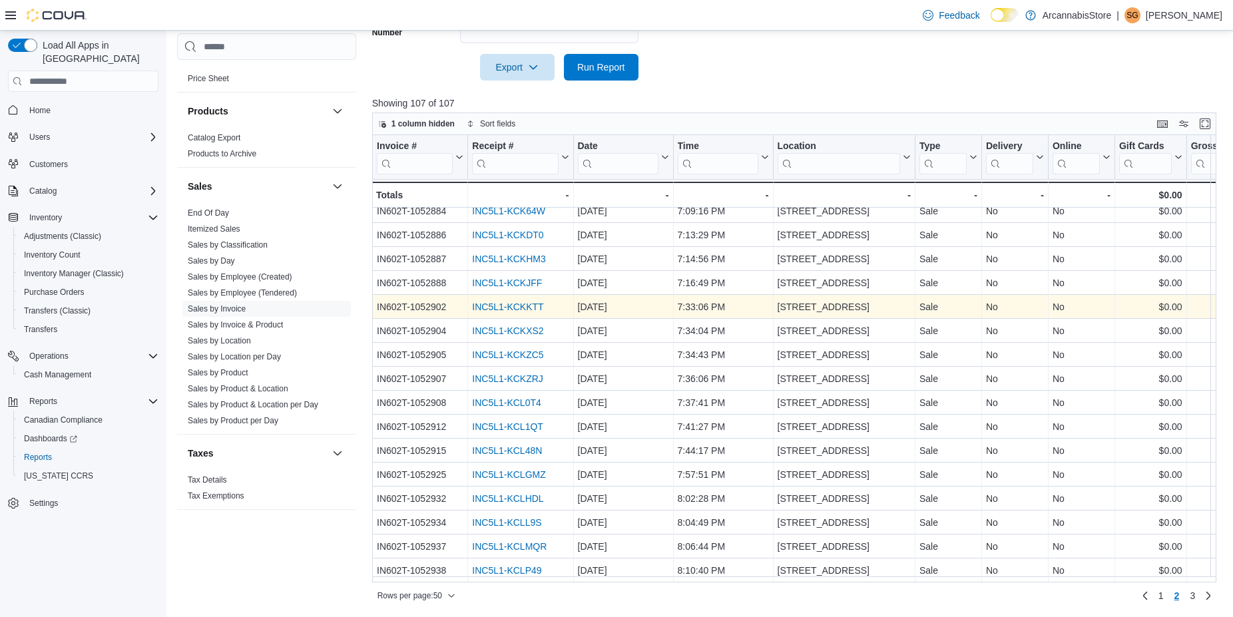
click at [533, 302] on link "INC5L1-KCKKTT" at bounding box center [507, 307] width 71 height 11
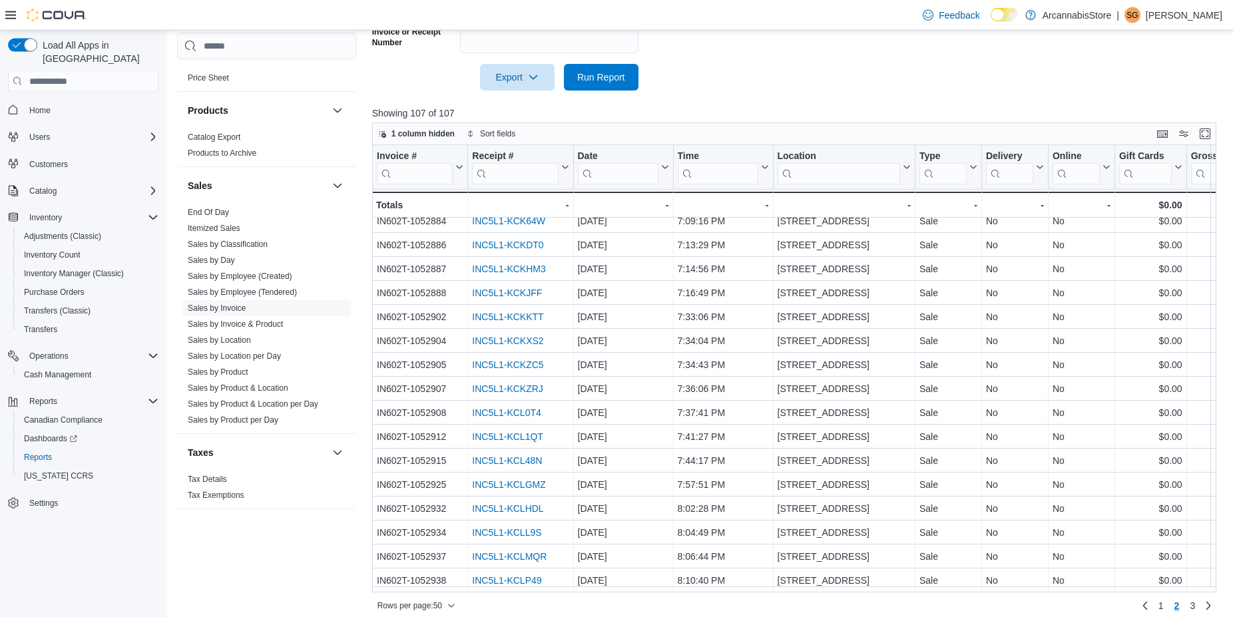
scroll to position [0, 0]
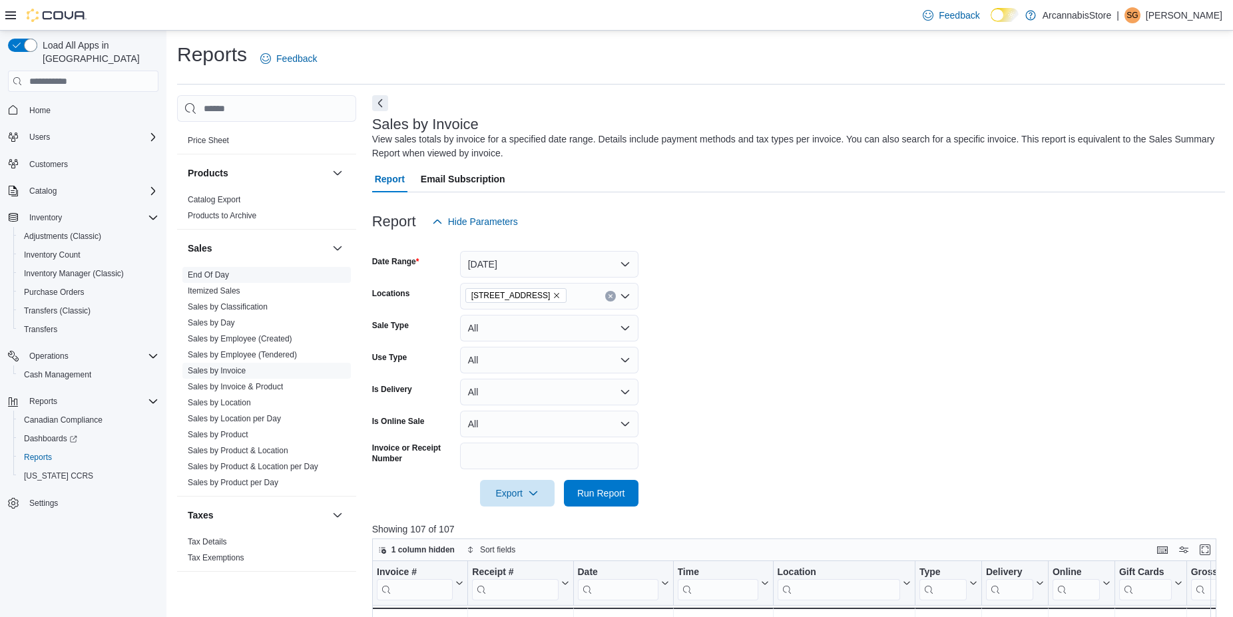
click at [222, 277] on link "End Of Day" at bounding box center [208, 274] width 41 height 9
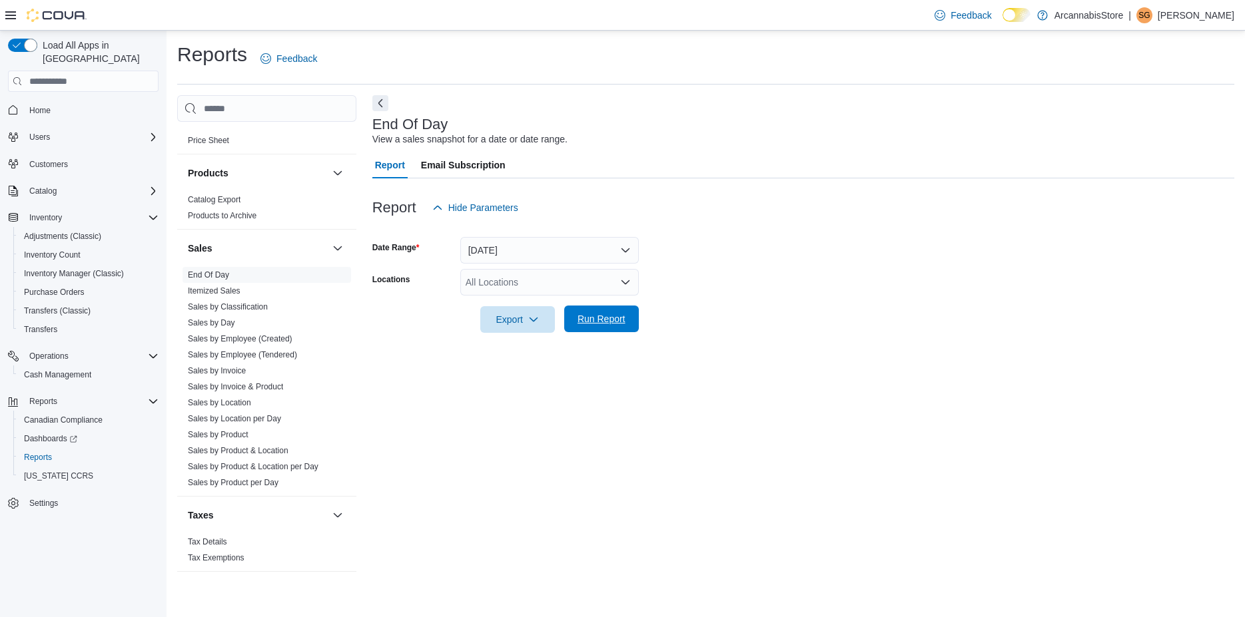
click at [613, 321] on span "Run Report" at bounding box center [601, 318] width 48 height 13
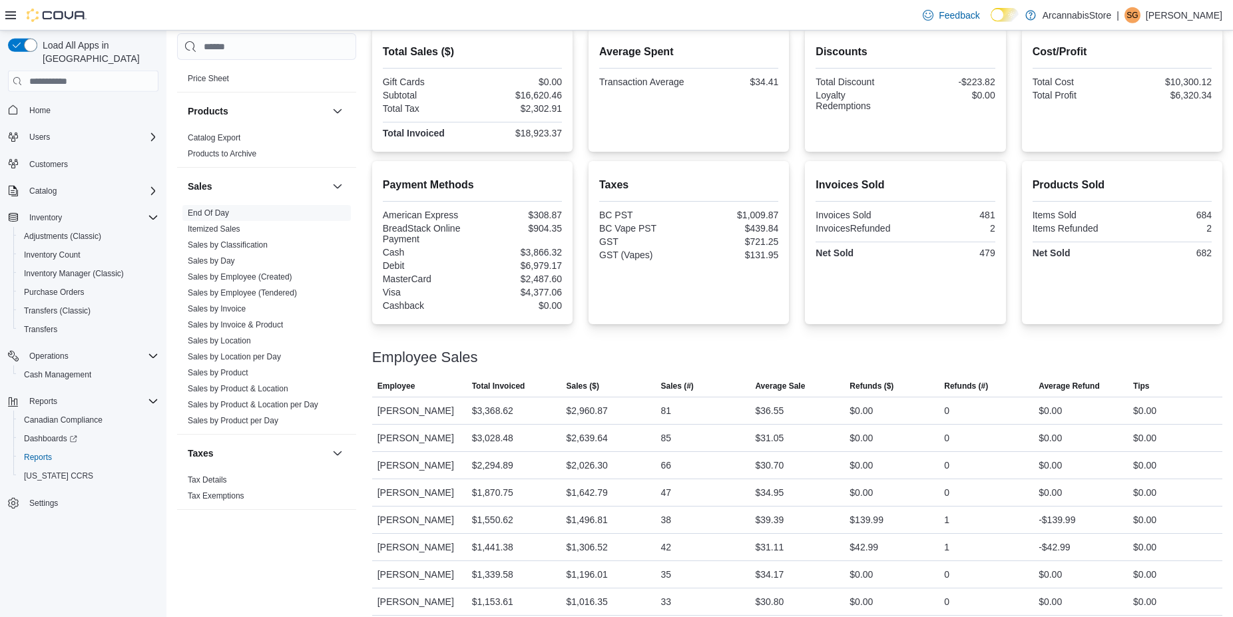
scroll to position [288, 0]
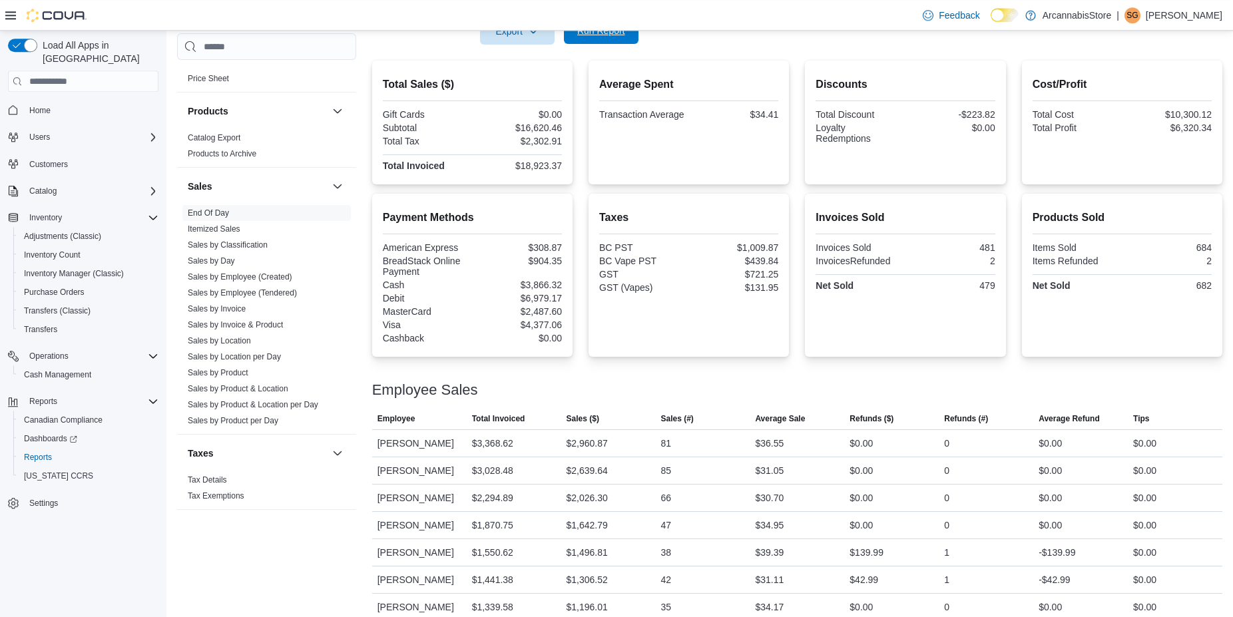
click at [625, 33] on span "Run Report" at bounding box center [601, 30] width 59 height 27
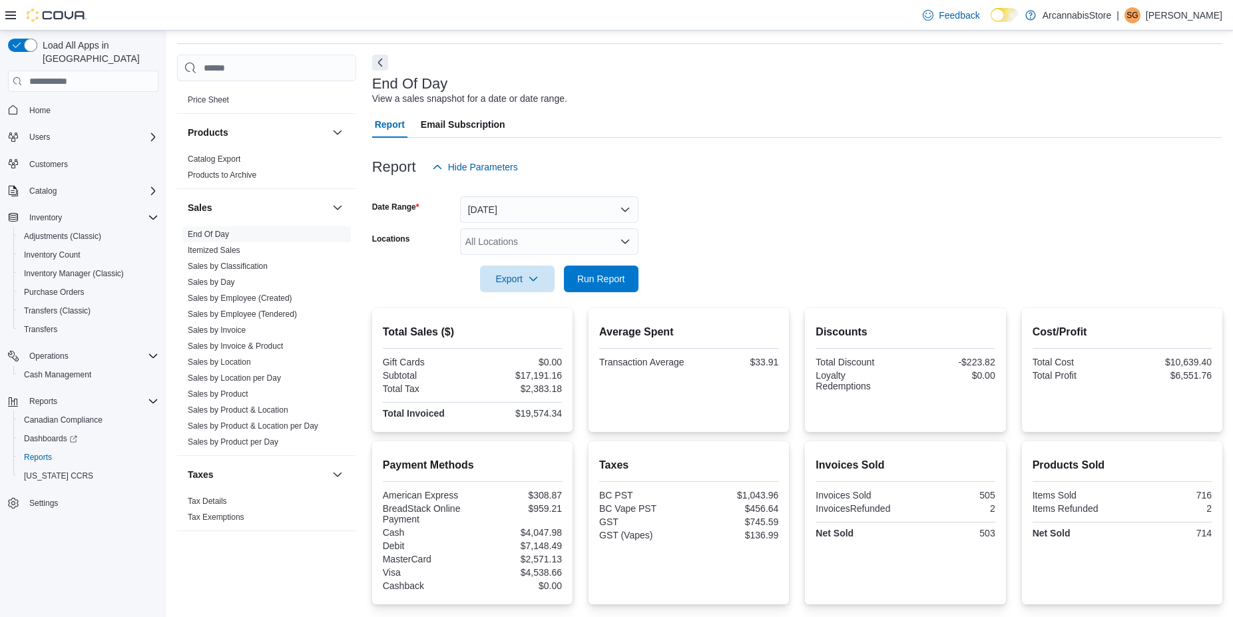
scroll to position [0, 0]
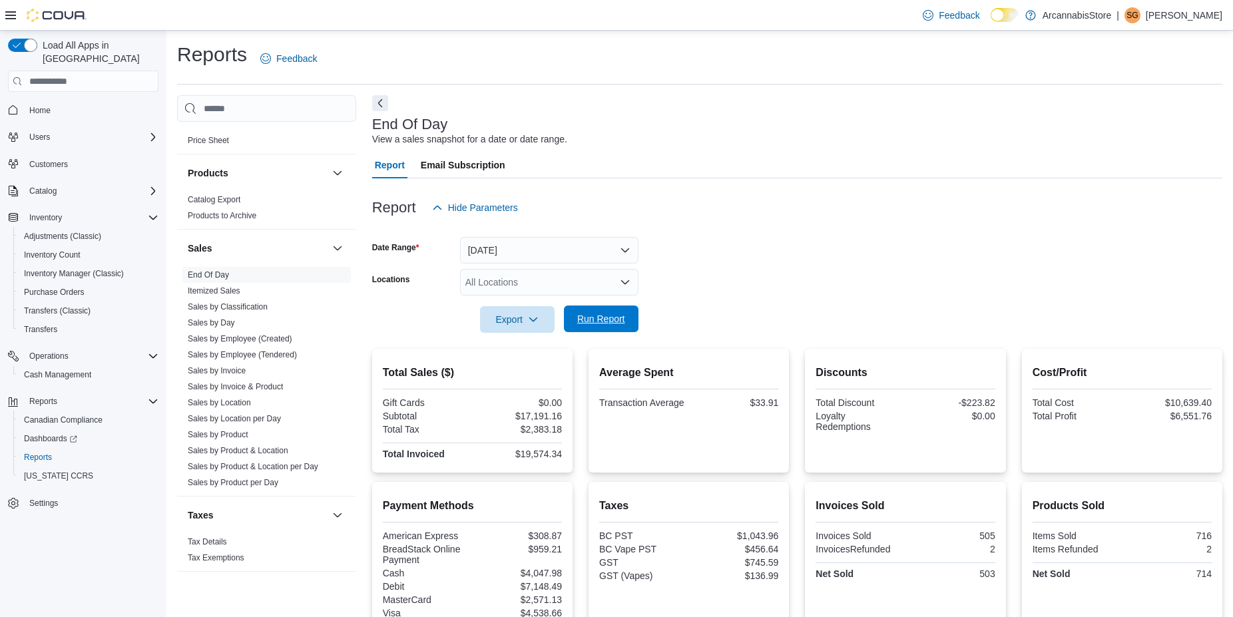
click at [568, 330] on button "Run Report" at bounding box center [601, 319] width 75 height 27
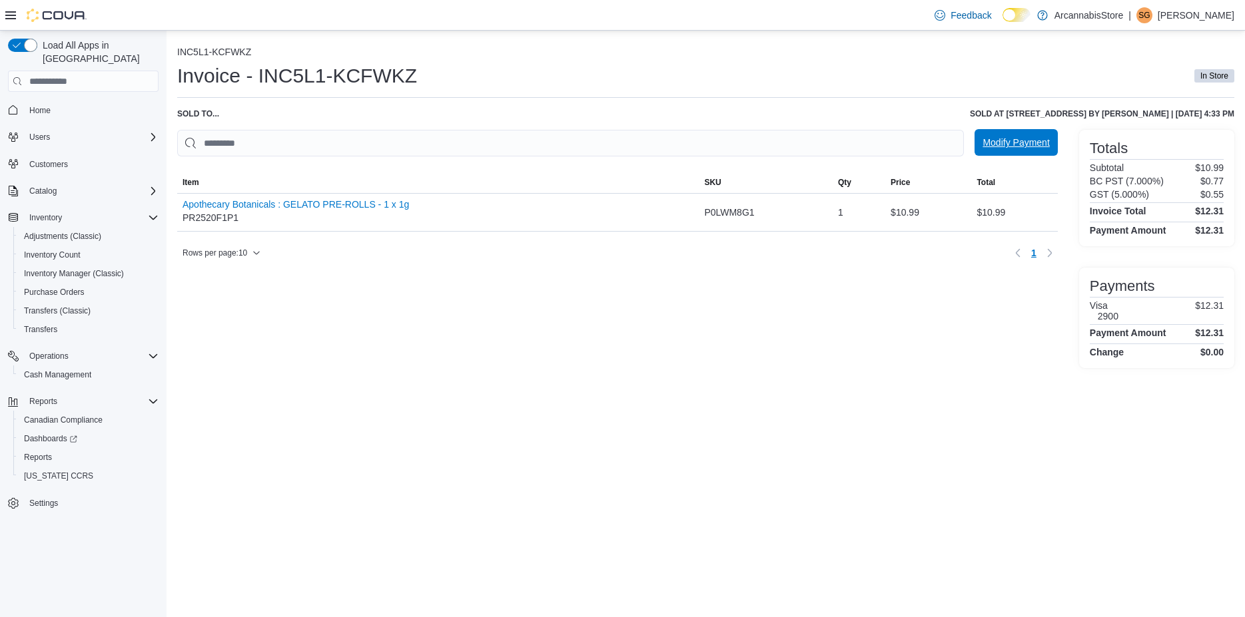
click at [1039, 141] on span "Modify Payment" at bounding box center [1015, 142] width 67 height 13
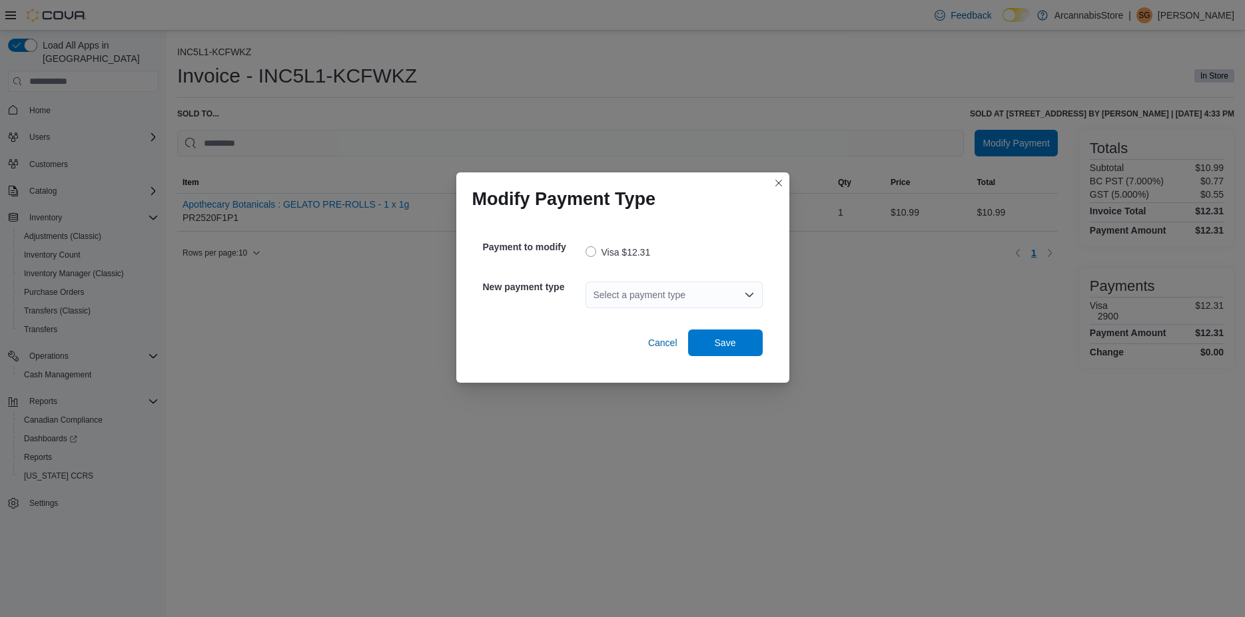
click at [695, 298] on div "Select a payment type" at bounding box center [673, 295] width 177 height 27
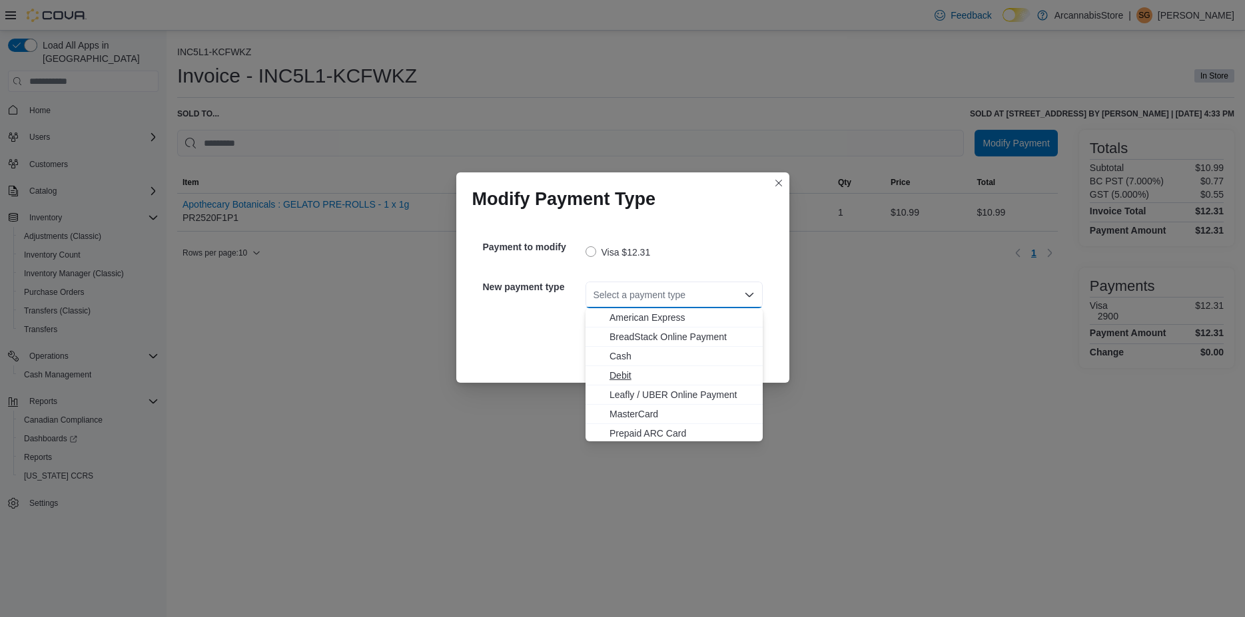
click at [649, 374] on span "Debit" at bounding box center [681, 375] width 145 height 13
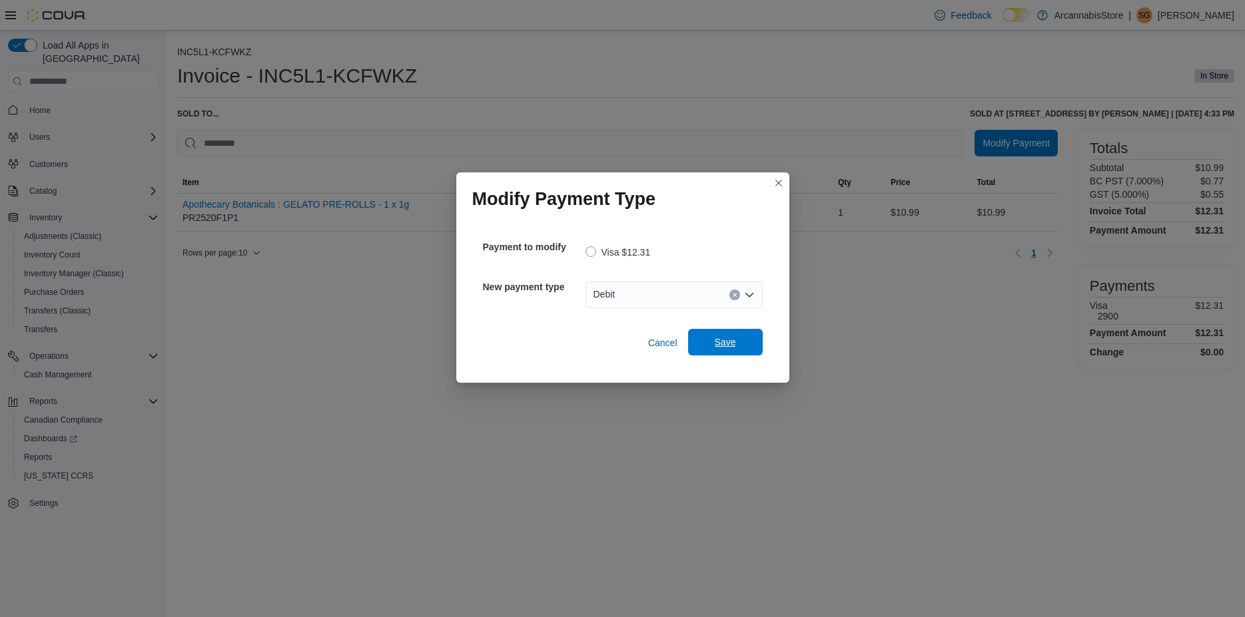
click at [720, 341] on span "Save" at bounding box center [725, 342] width 21 height 13
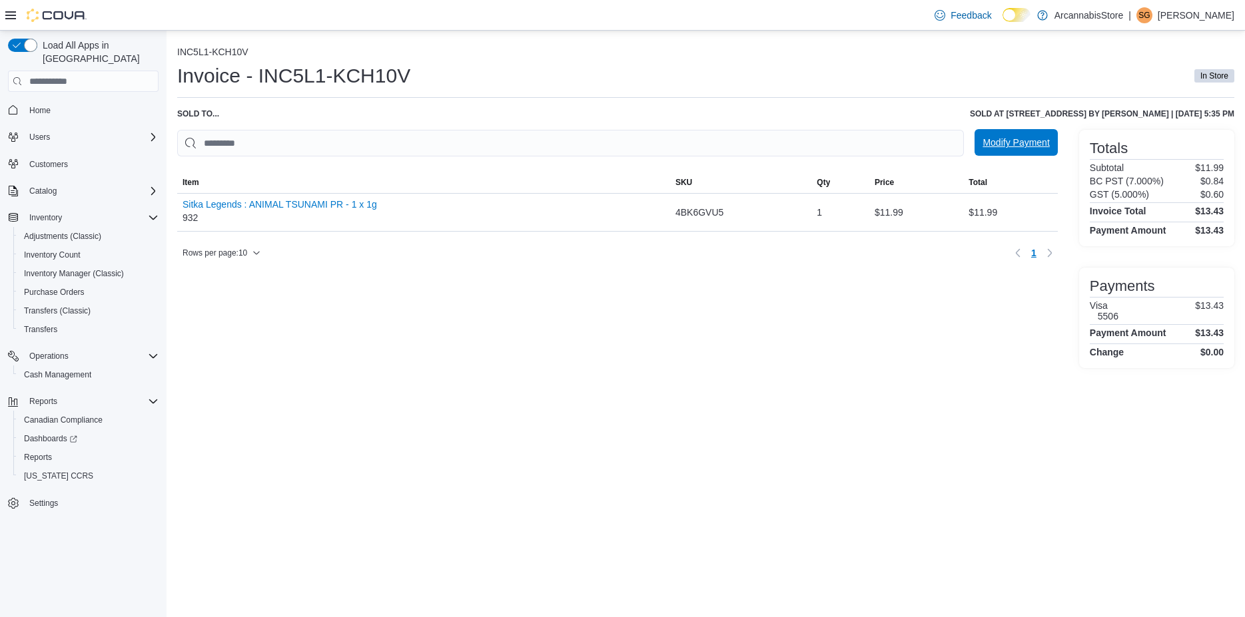
click at [998, 141] on span "Modify Payment" at bounding box center [1015, 142] width 67 height 13
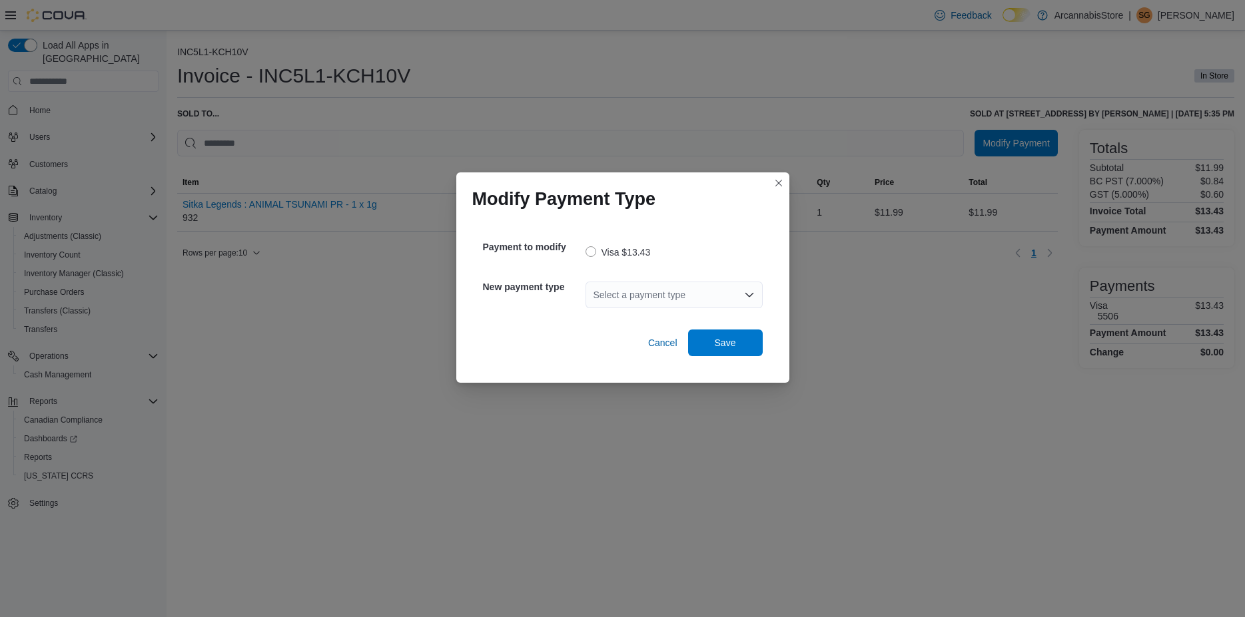
click at [659, 280] on div "Select a payment type" at bounding box center [673, 295] width 177 height 43
click at [653, 302] on div "Select a payment type" at bounding box center [673, 295] width 177 height 27
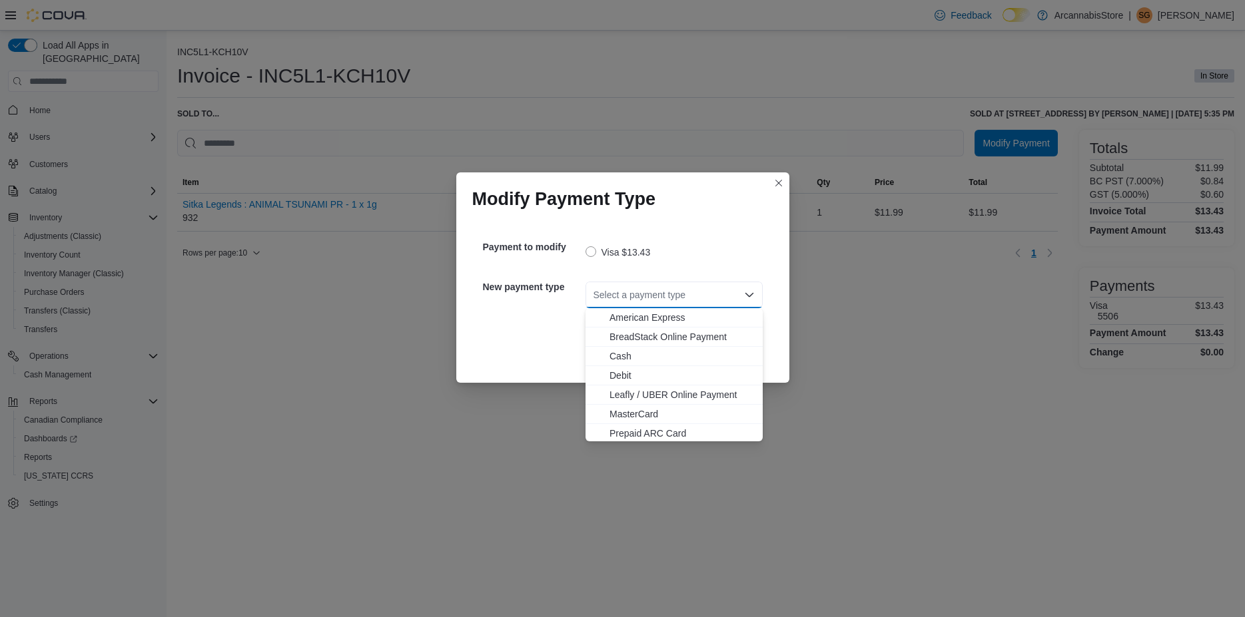
click at [643, 366] on div "American Express BreadStack Online Payment Cash Debit Leafly / UBER Online Paym…" at bounding box center [673, 385] width 177 height 154
click at [643, 370] on span "Debit" at bounding box center [681, 375] width 145 height 13
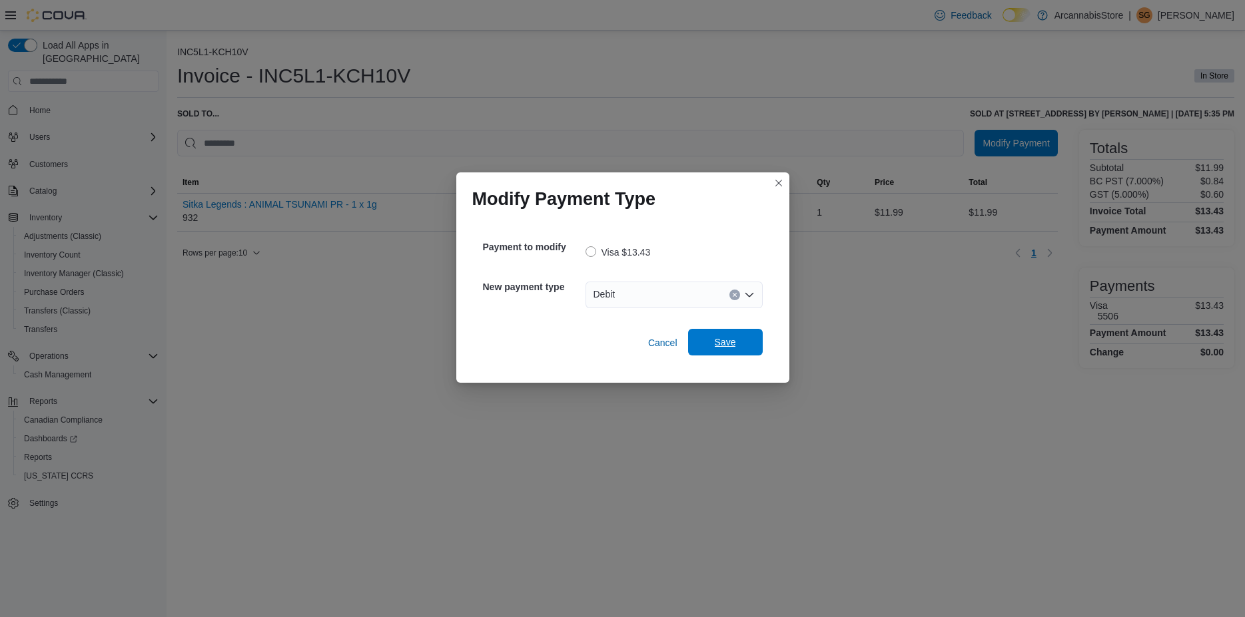
click at [735, 342] on span "Save" at bounding box center [725, 342] width 21 height 13
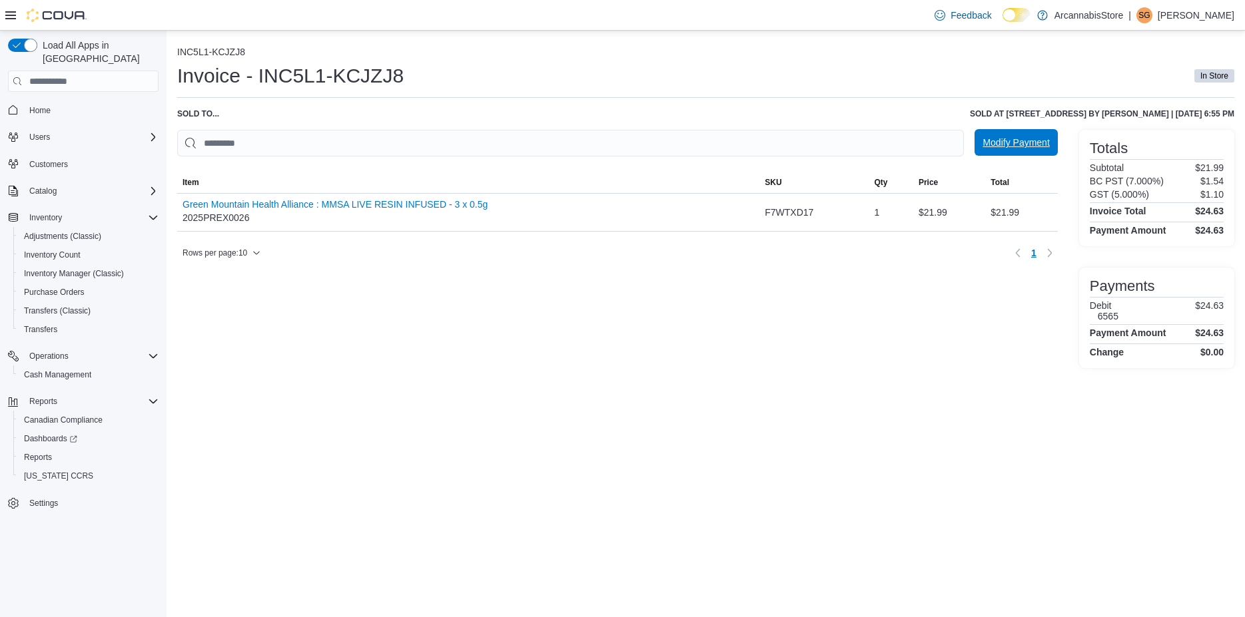
click at [997, 146] on span "Modify Payment" at bounding box center [1015, 142] width 67 height 13
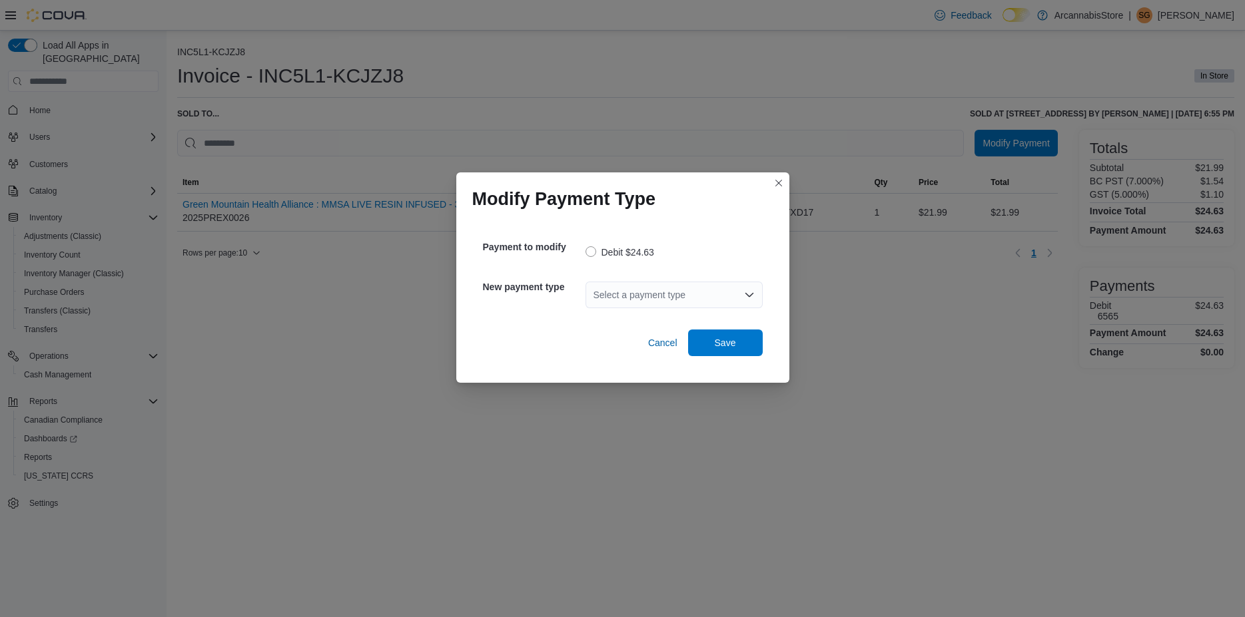
click at [593, 297] on input "Accessible screen reader label" at bounding box center [593, 295] width 1 height 16
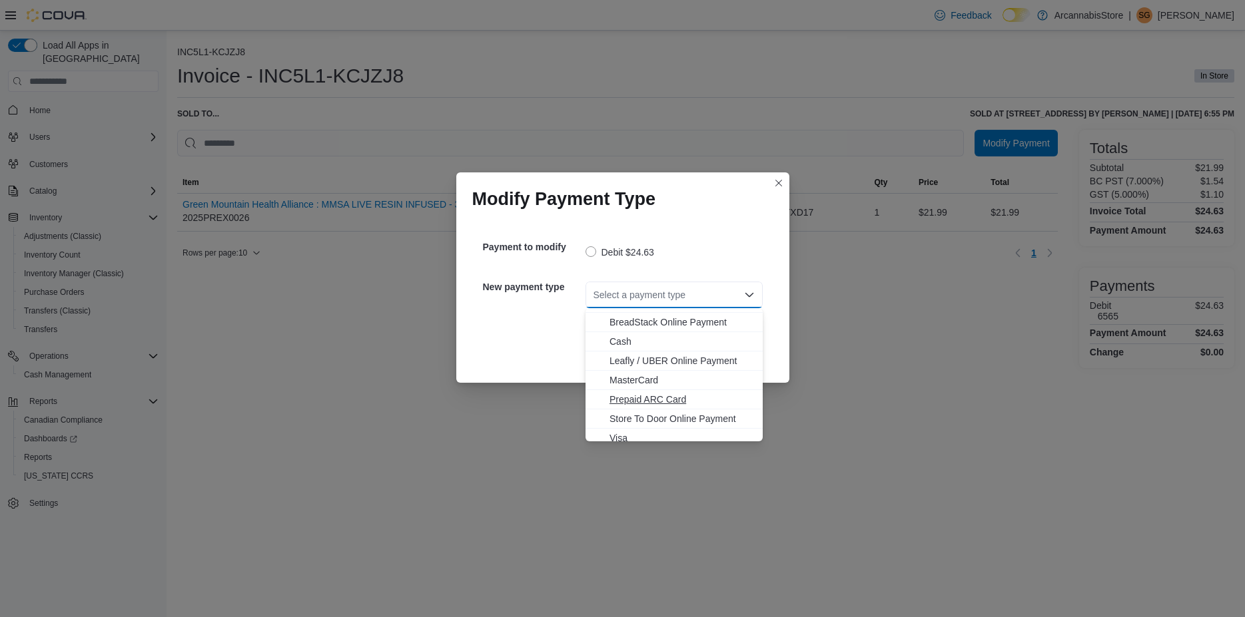
scroll to position [21, 0]
click at [623, 430] on span "Visa" at bounding box center [681, 431] width 145 height 13
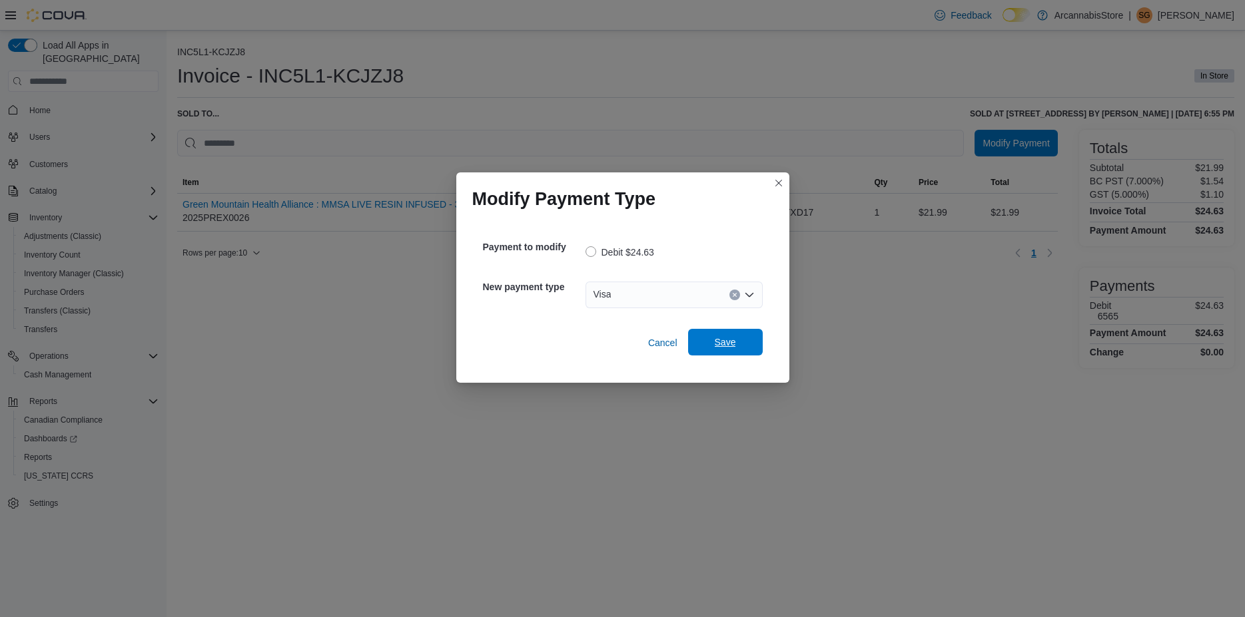
click at [715, 355] on span "Save" at bounding box center [725, 342] width 59 height 27
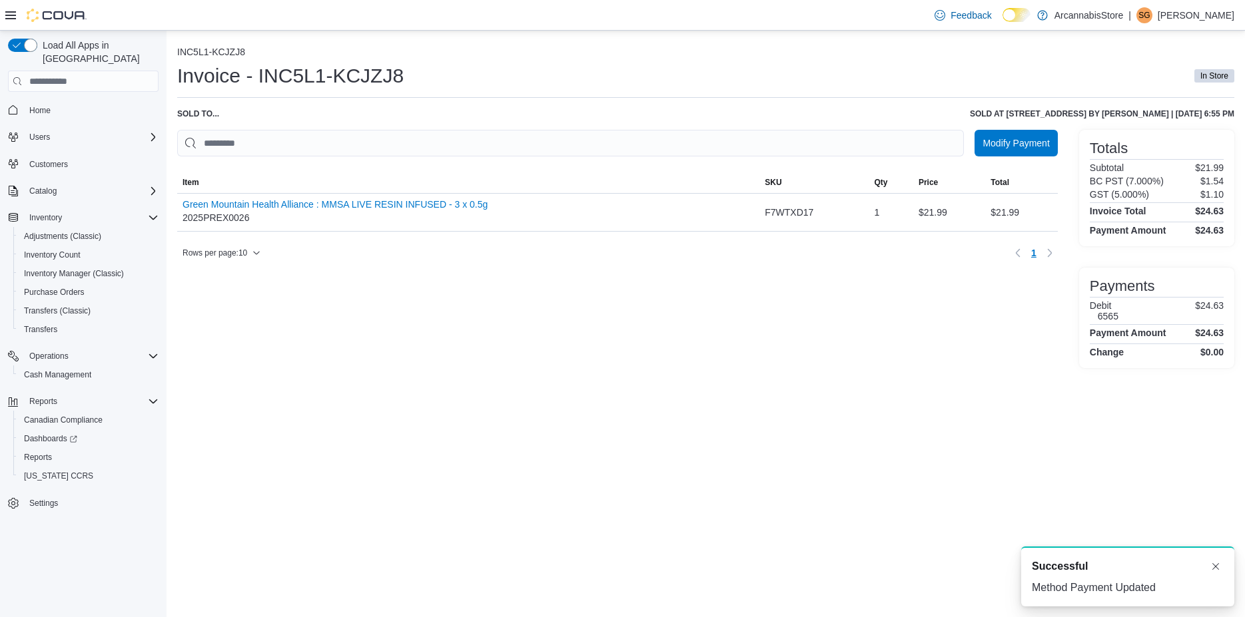
scroll to position [0, 0]
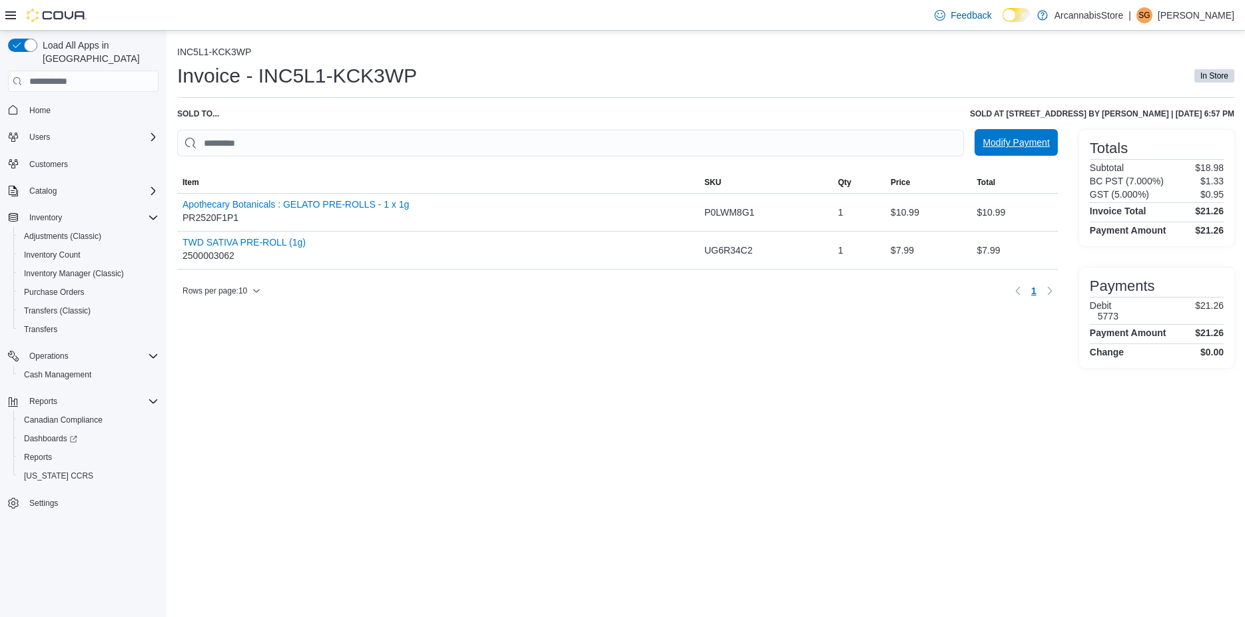
click at [991, 147] on span "Modify Payment" at bounding box center [1015, 142] width 67 height 13
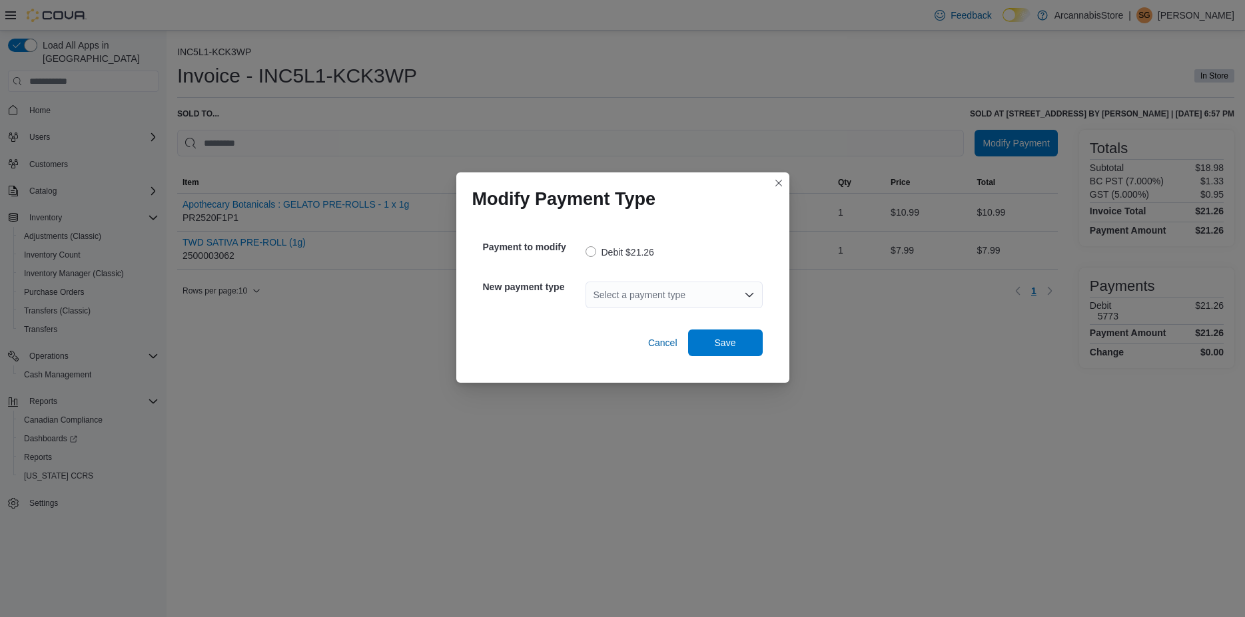
click at [606, 292] on div "Select a payment type" at bounding box center [673, 295] width 177 height 27
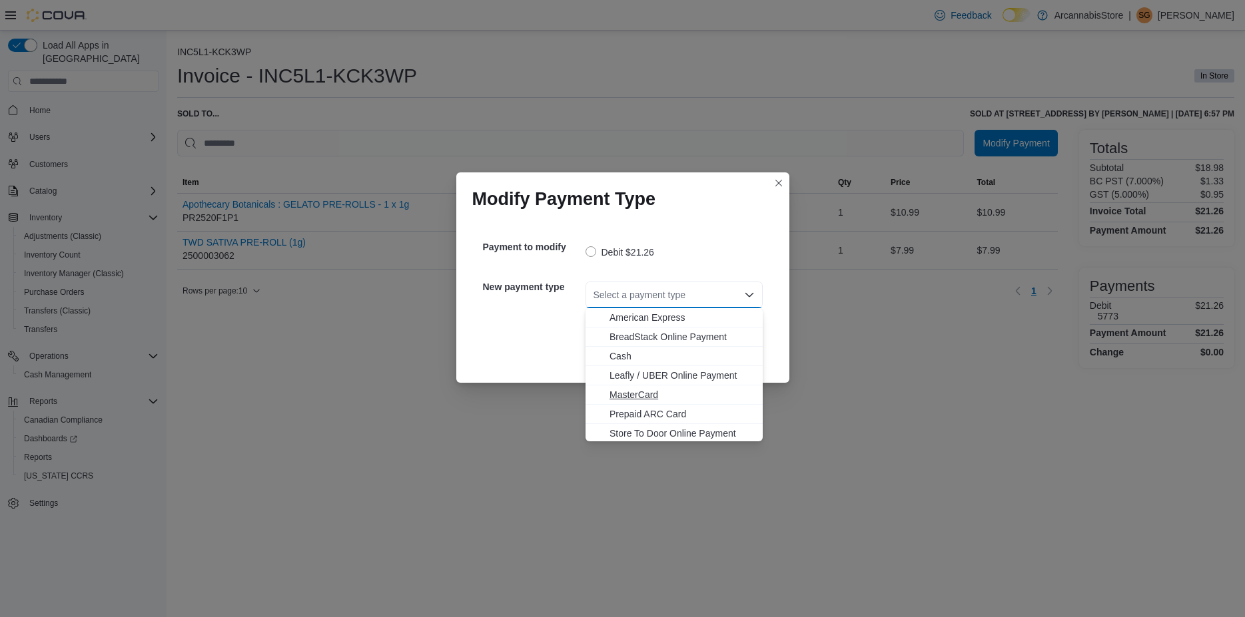
scroll to position [21, 0]
drag, startPoint x: 643, startPoint y: 427, endPoint x: 689, endPoint y: 411, distance: 48.6
click at [643, 428] on span "Visa" at bounding box center [681, 431] width 145 height 13
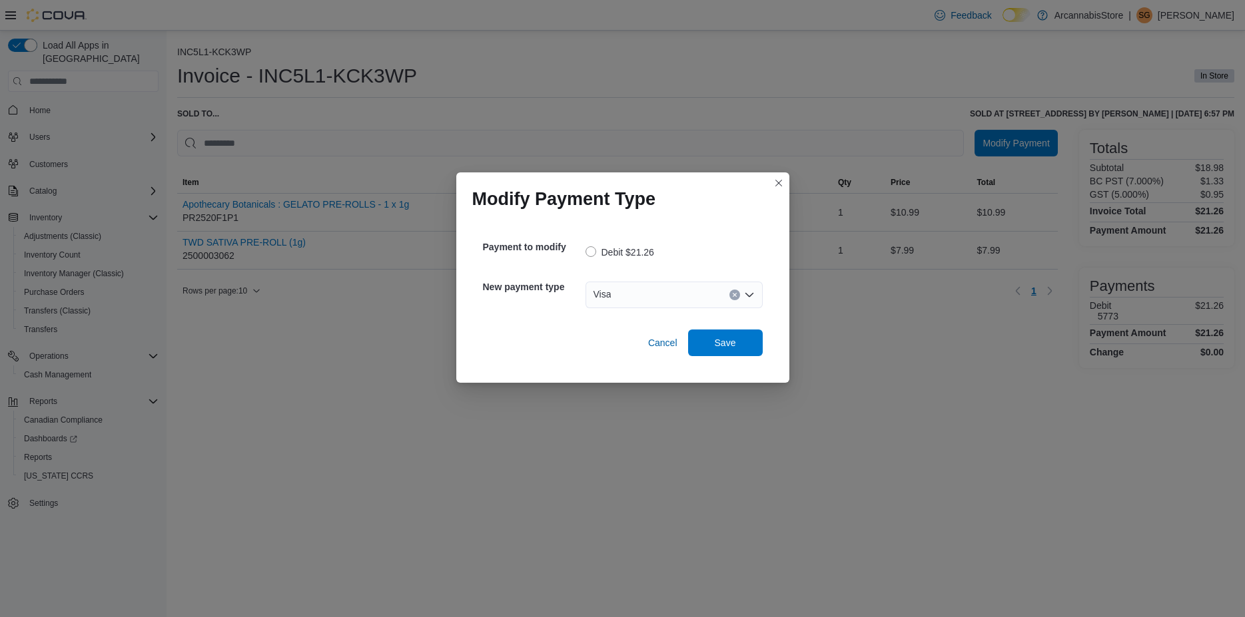
click at [732, 357] on div "Payment to modify Debit $21.26 New payment type Visa Combo box. Selected. Visa.…" at bounding box center [622, 293] width 301 height 146
click at [734, 349] on span "Save" at bounding box center [725, 342] width 21 height 13
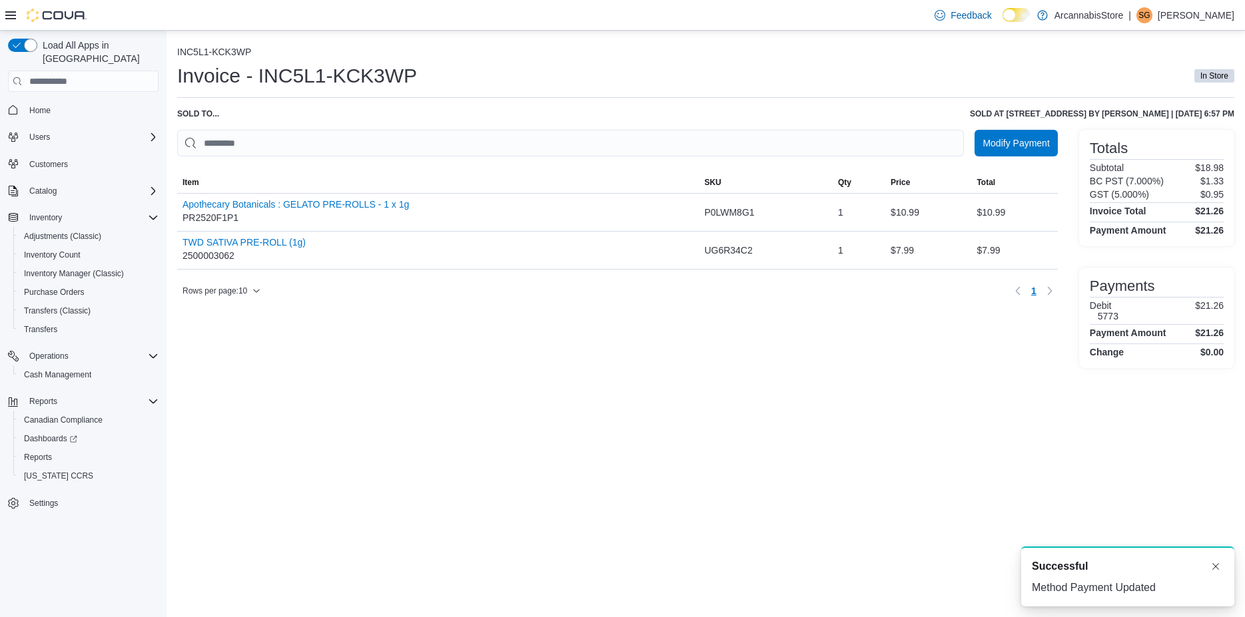
scroll to position [0, 0]
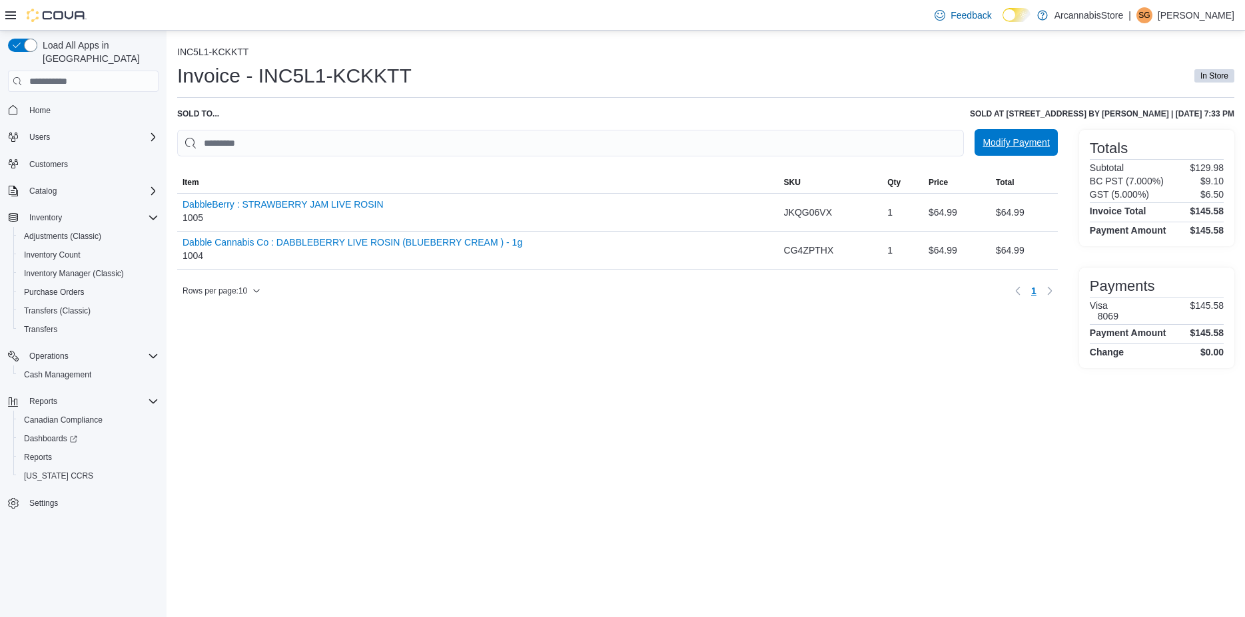
click at [992, 136] on span "Modify Payment" at bounding box center [1015, 142] width 67 height 27
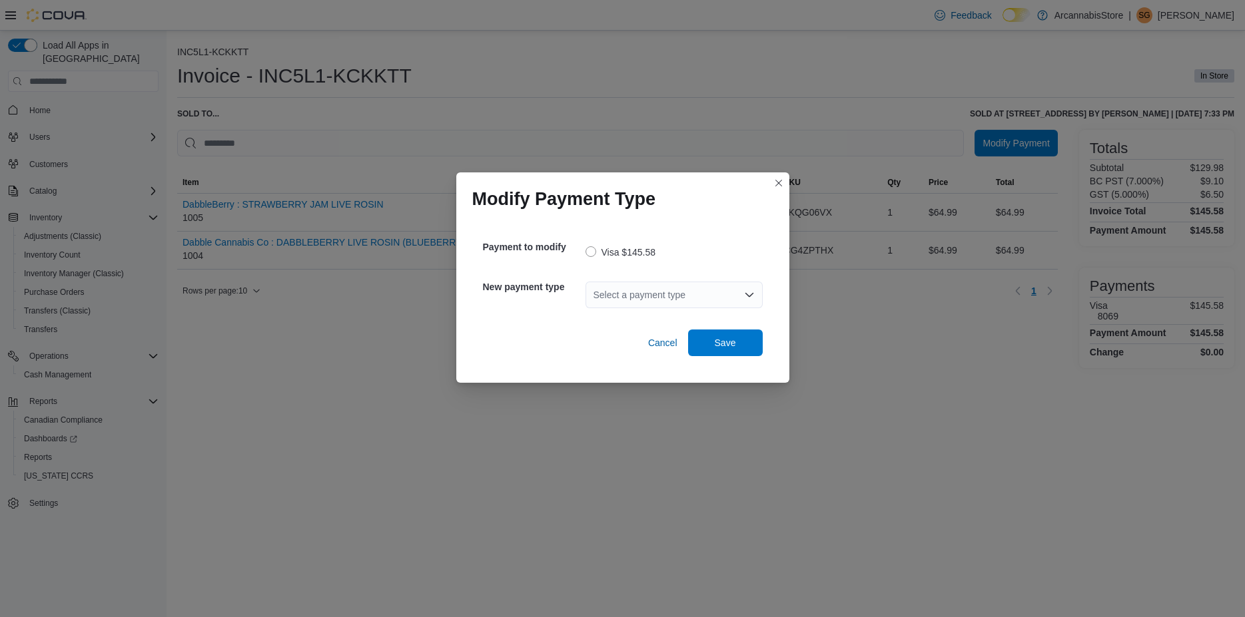
click at [688, 304] on div "Select a payment type" at bounding box center [673, 295] width 177 height 27
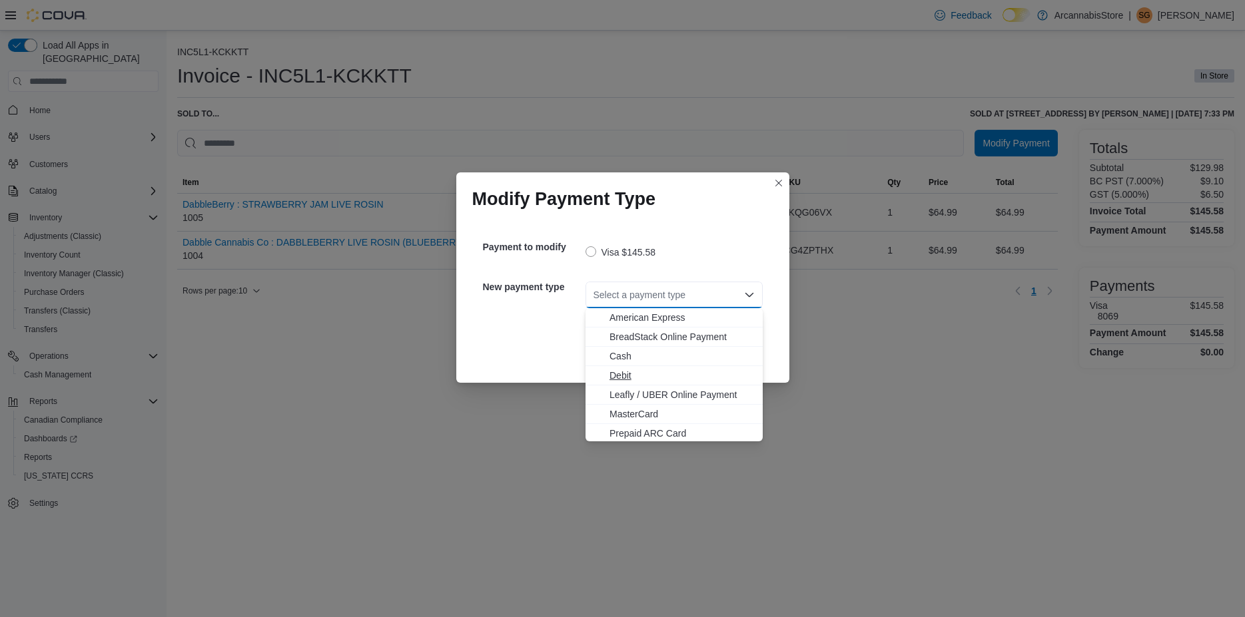
click at [661, 378] on span "Debit" at bounding box center [681, 375] width 145 height 13
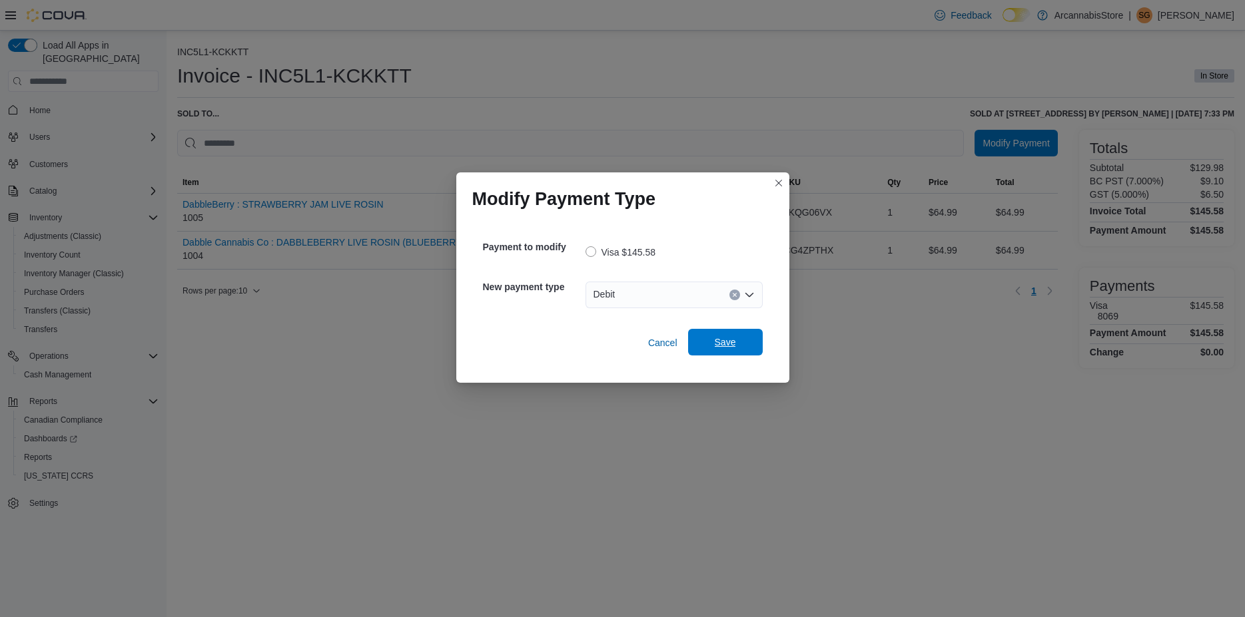
click at [754, 343] on span "Save" at bounding box center [725, 342] width 59 height 27
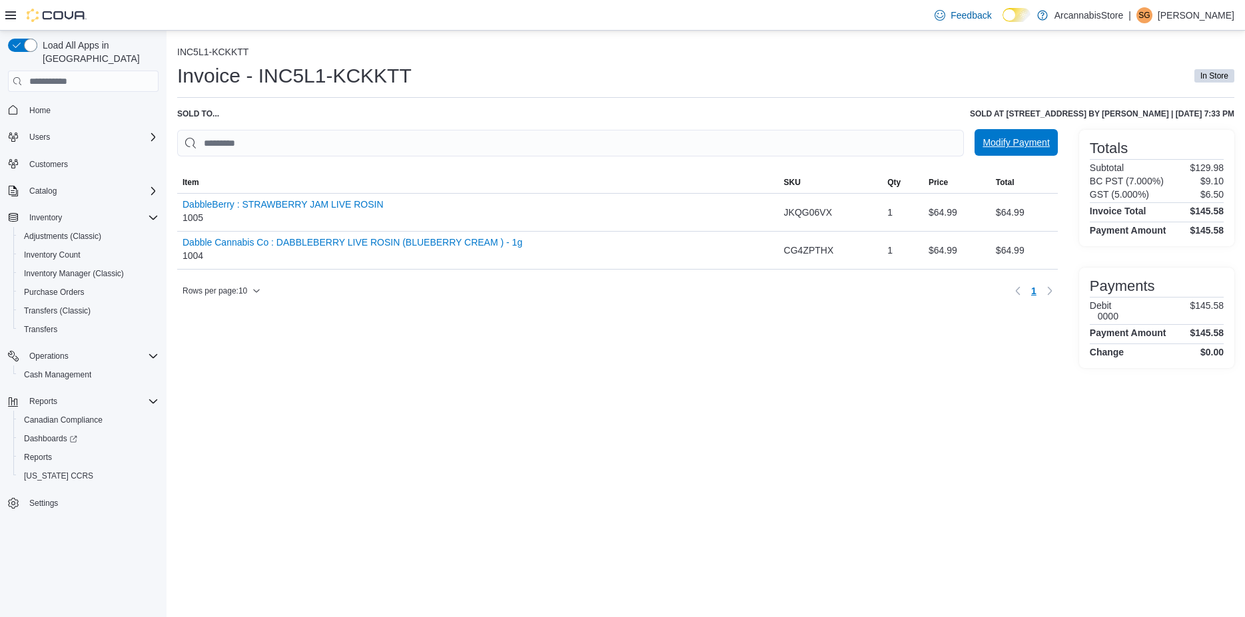
click at [1027, 143] on span "Modify Payment" at bounding box center [1015, 142] width 67 height 13
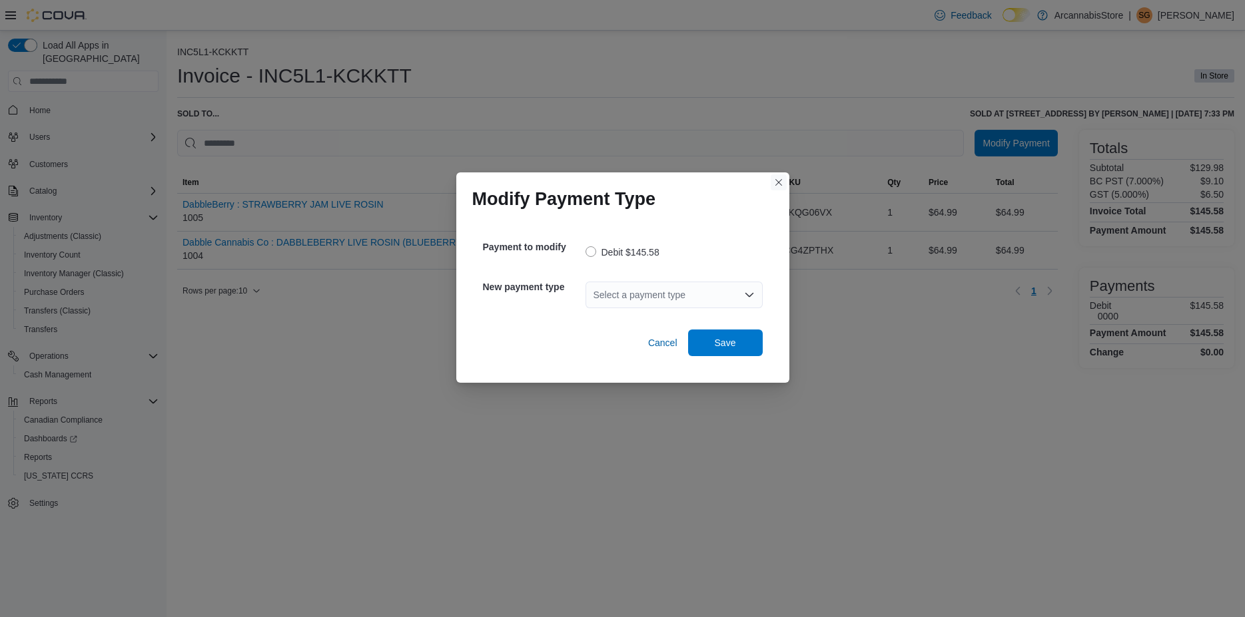
click at [780, 182] on button "Closes this modal window" at bounding box center [778, 182] width 16 height 16
